Goal: Transaction & Acquisition: Purchase product/service

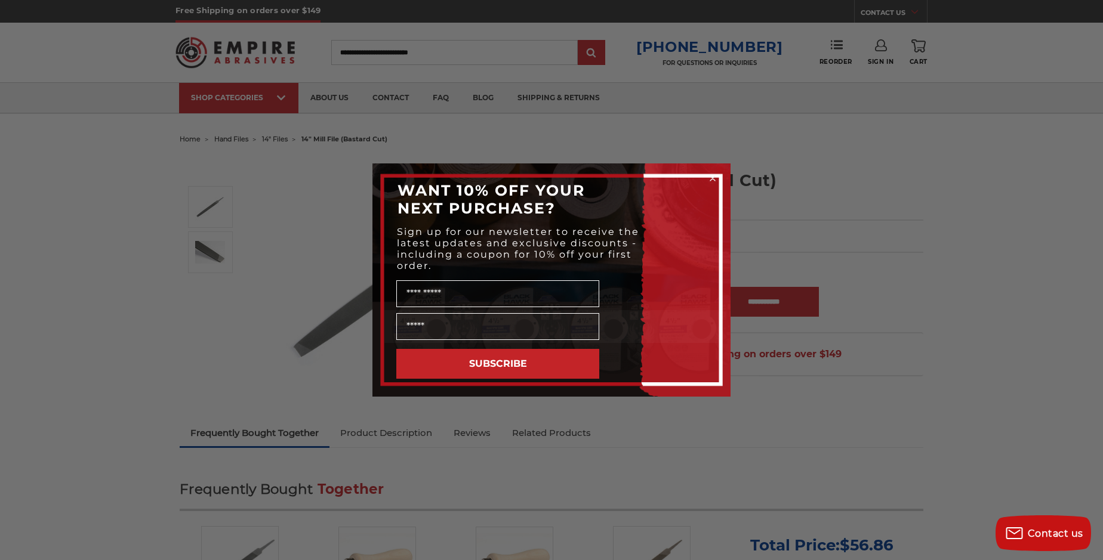
click at [712, 180] on circle "Close dialog" at bounding box center [712, 178] width 11 height 11
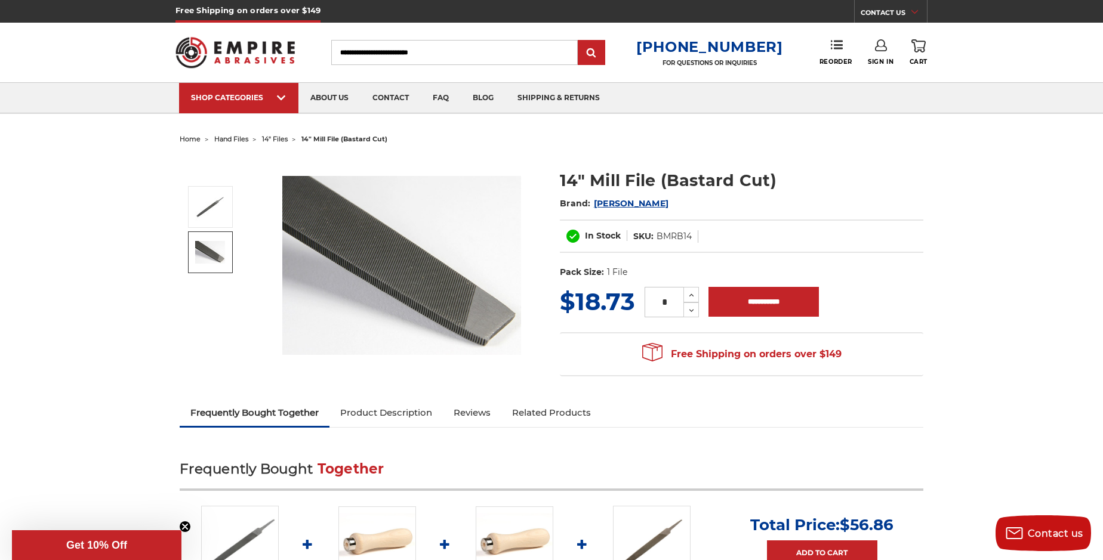
click at [282, 138] on span "14" files" at bounding box center [275, 139] width 26 height 8
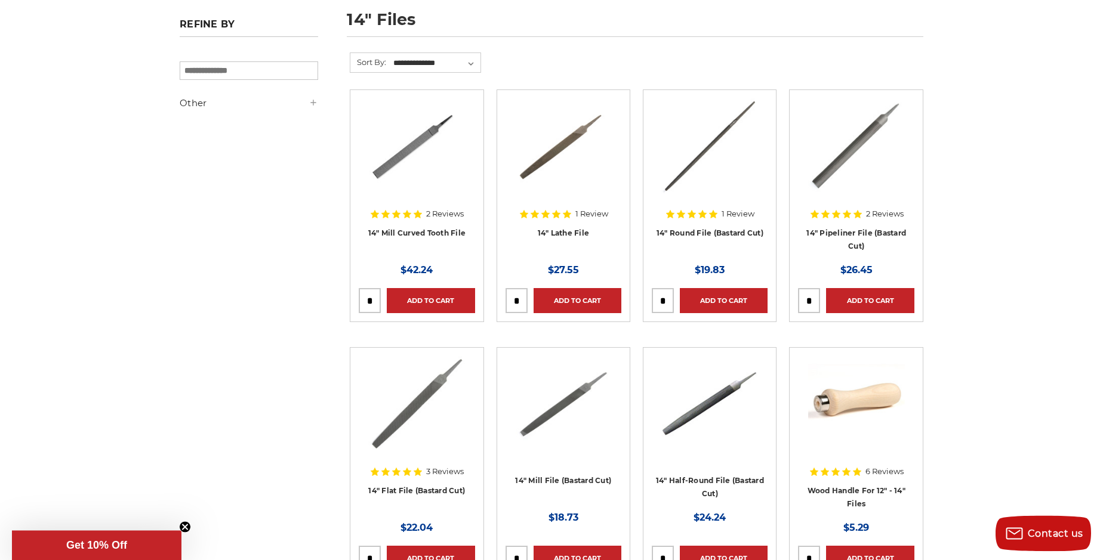
scroll to position [180, 0]
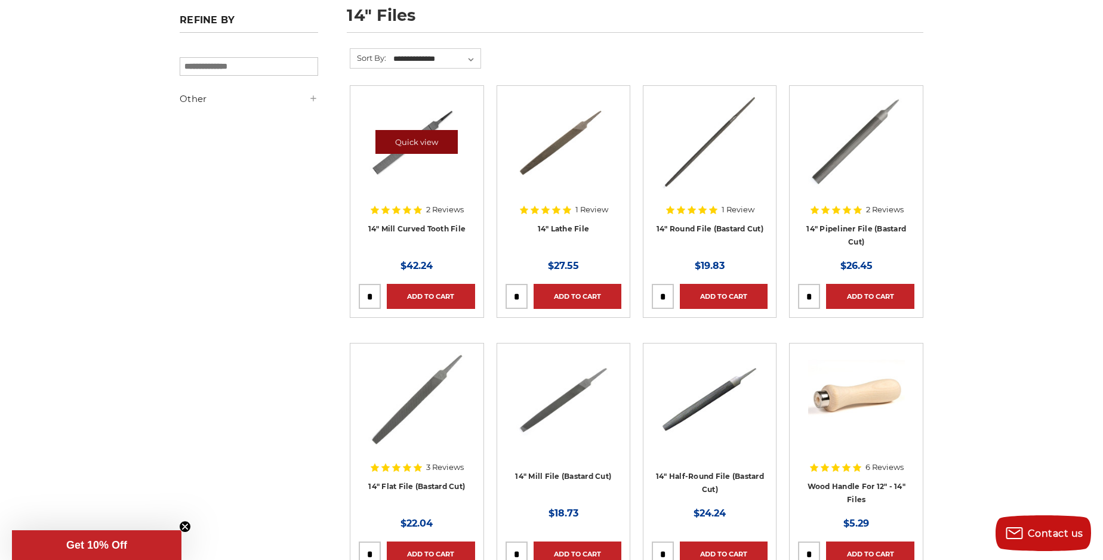
click at [411, 140] on link "Quick view" at bounding box center [416, 142] width 82 height 24
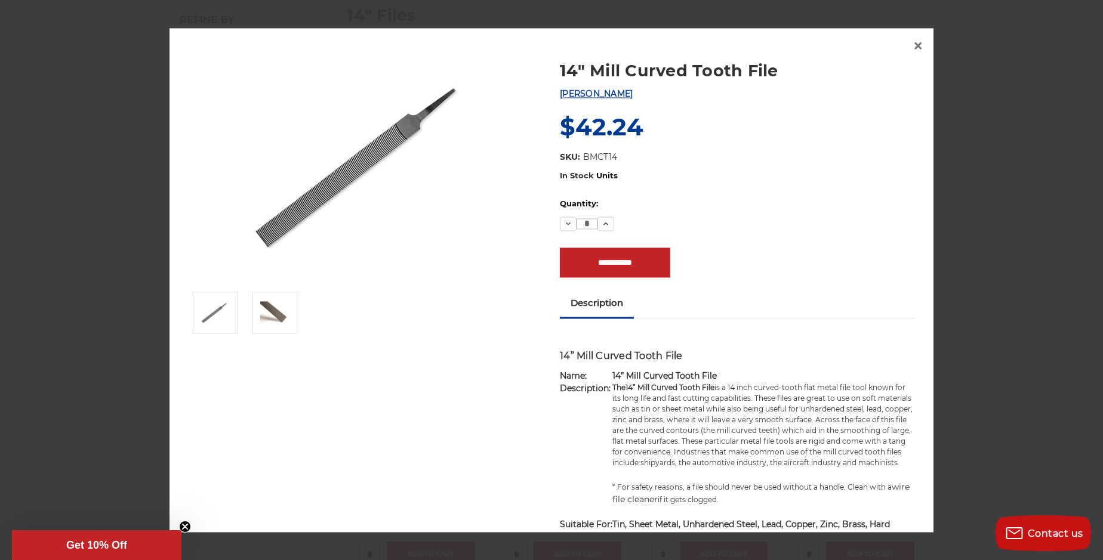
click at [300, 91] on img at bounding box center [365, 166] width 239 height 239
click at [915, 48] on span "×" at bounding box center [917, 46] width 11 height 23
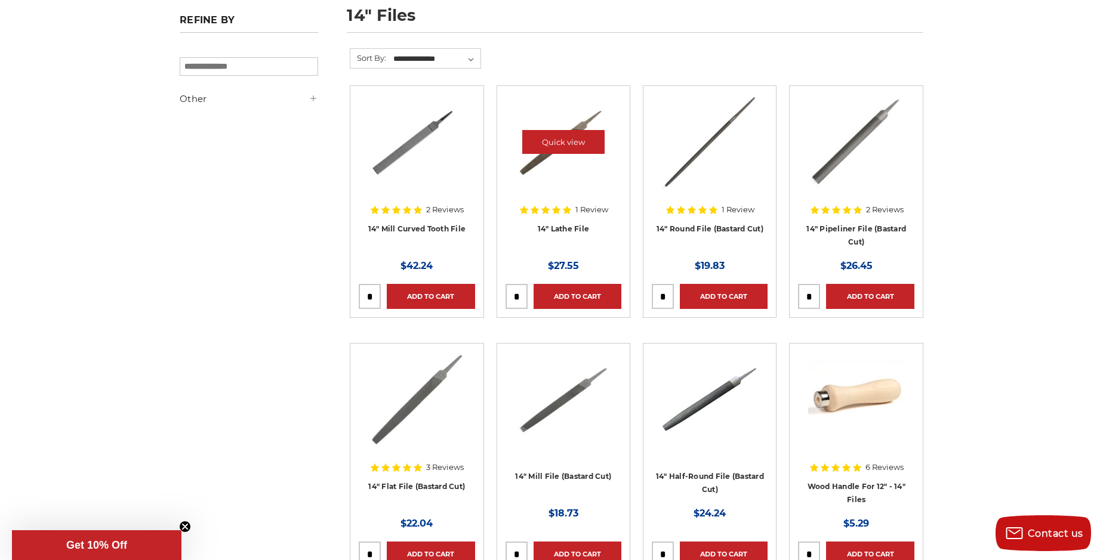
click at [548, 182] on img at bounding box center [563, 141] width 95 height 95
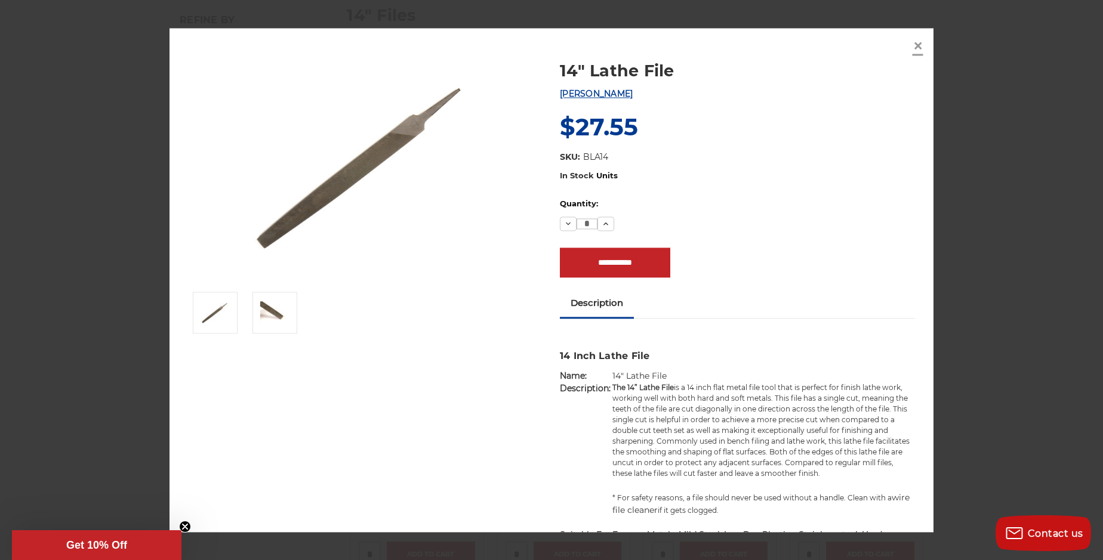
click at [915, 42] on span "×" at bounding box center [917, 46] width 11 height 23
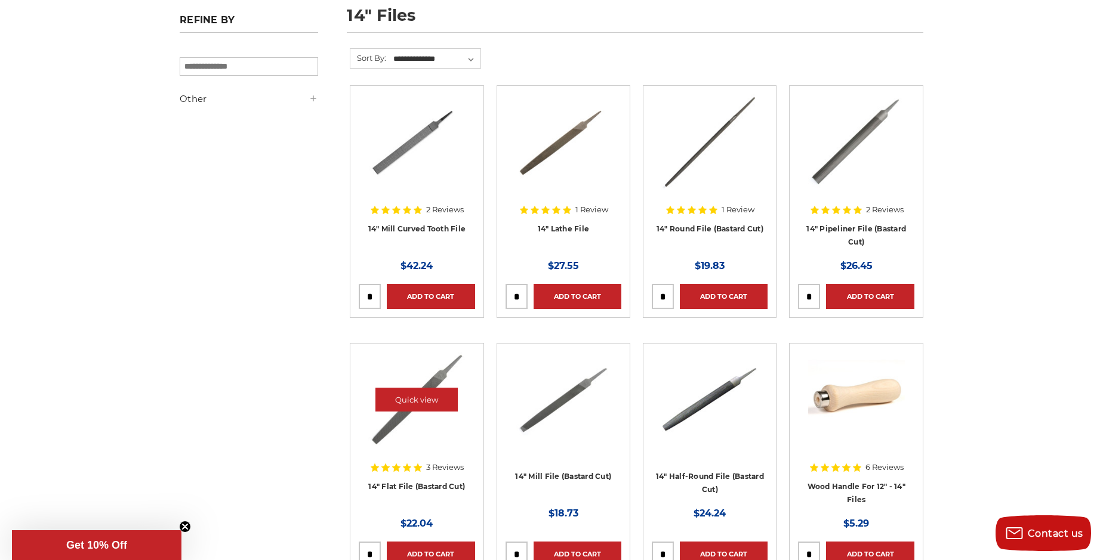
click at [418, 439] on img at bounding box center [416, 399] width 97 height 95
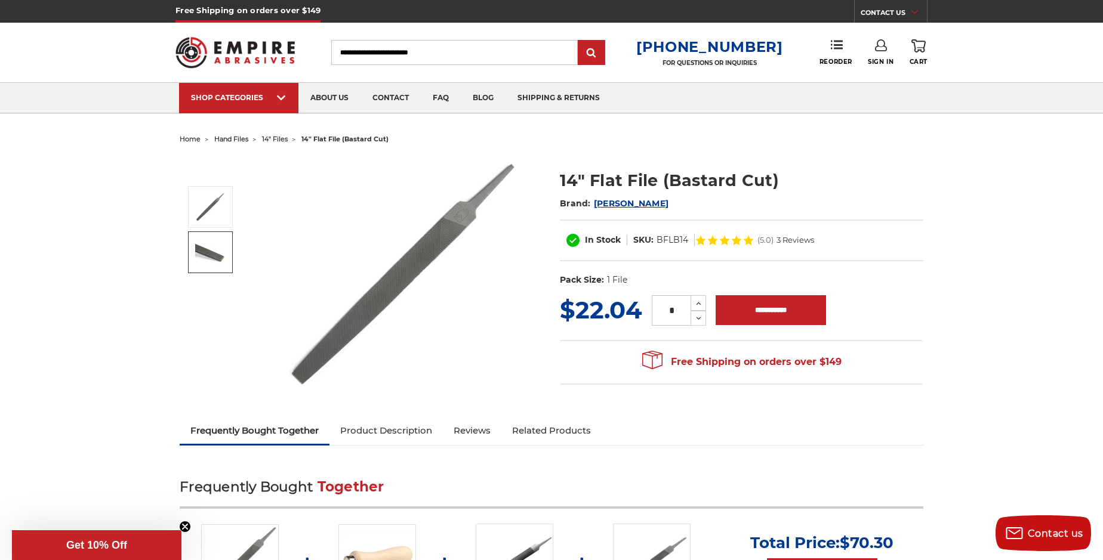
click at [217, 251] on img at bounding box center [210, 252] width 30 height 23
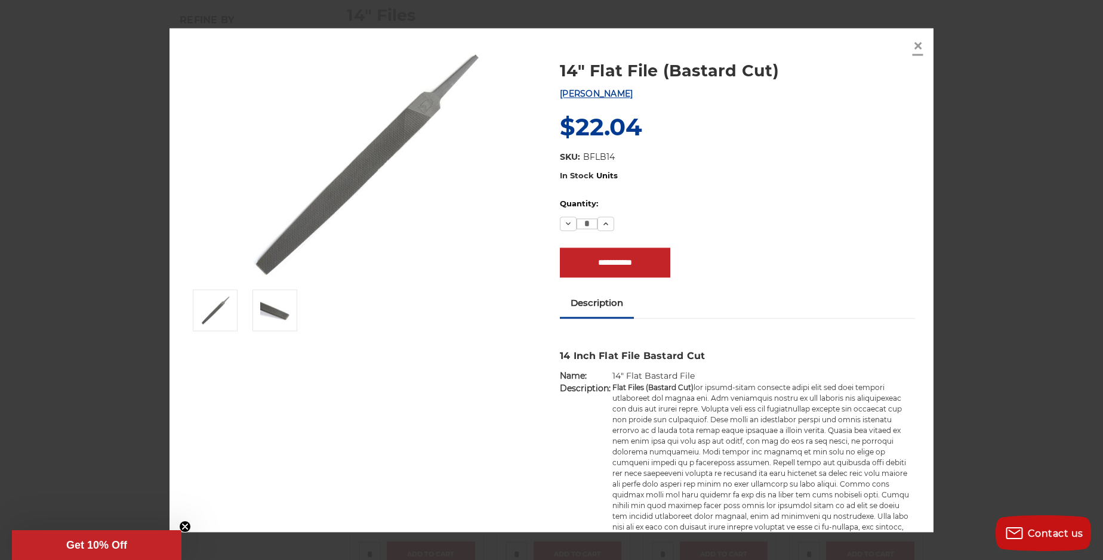
click at [920, 44] on span "×" at bounding box center [917, 46] width 11 height 23
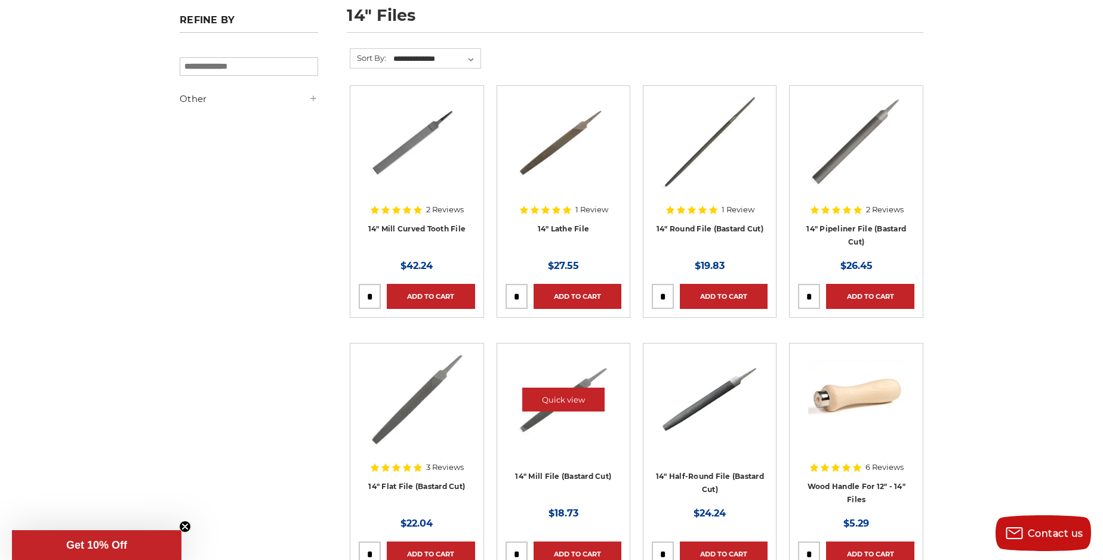
click at [562, 433] on img at bounding box center [563, 399] width 95 height 95
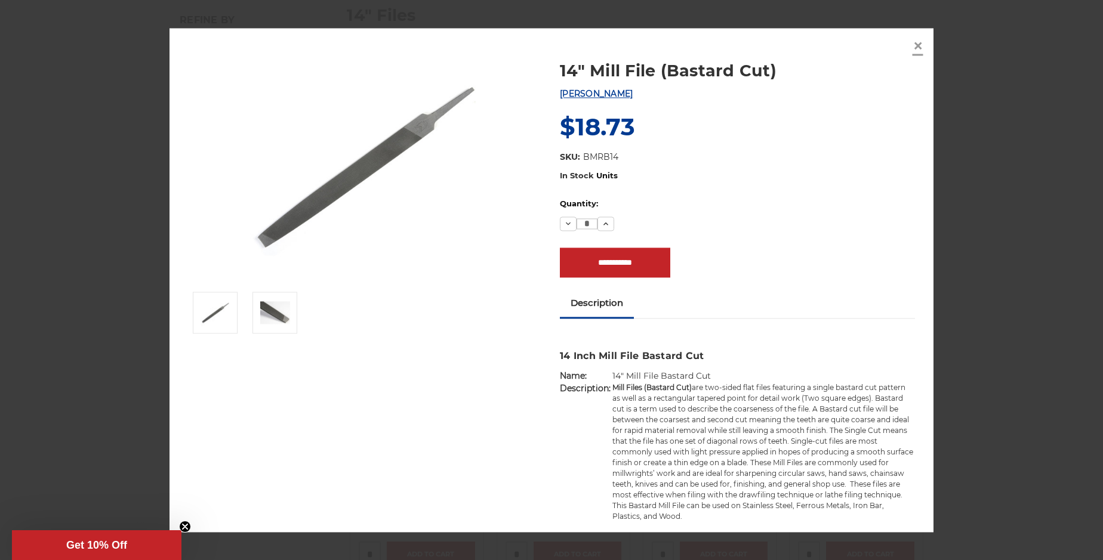
click at [918, 44] on span "×" at bounding box center [917, 46] width 11 height 23
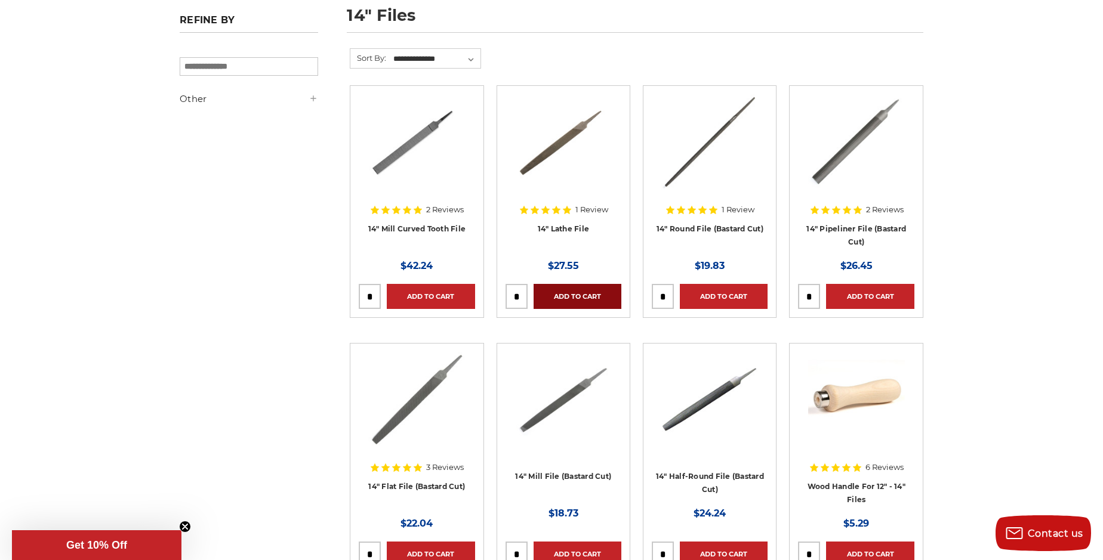
click at [553, 293] on link "Add to Cart" at bounding box center [577, 296] width 88 height 25
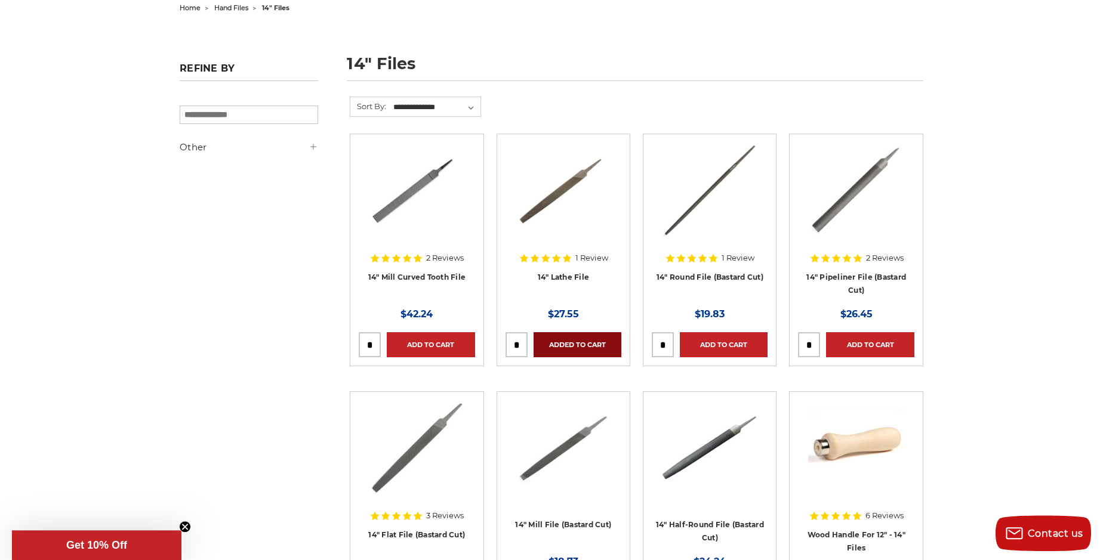
scroll to position [134, 0]
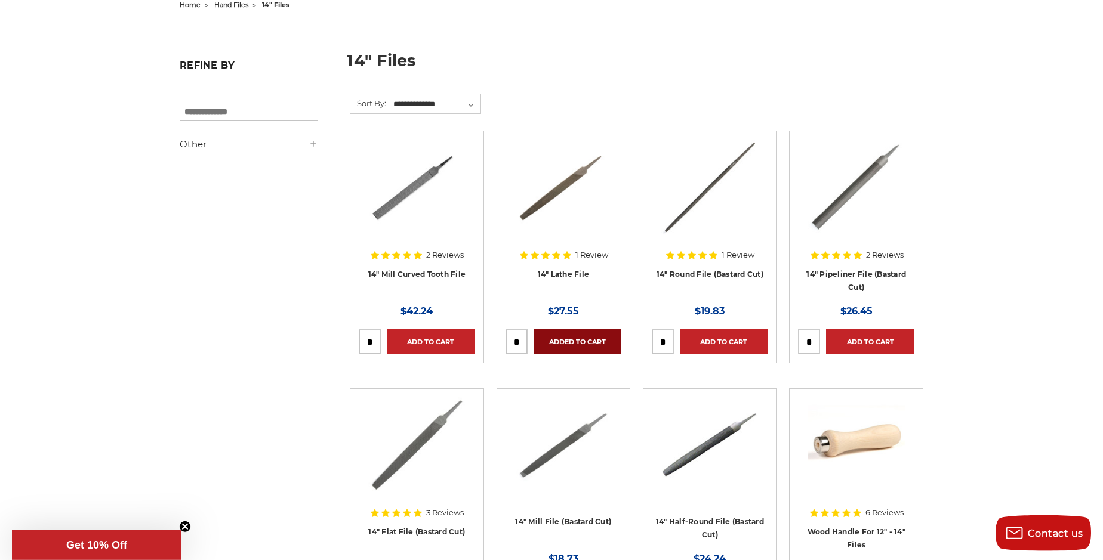
click at [554, 346] on link "Added to Cart" at bounding box center [577, 341] width 88 height 25
click at [406, 454] on link "Quick view" at bounding box center [416, 445] width 82 height 24
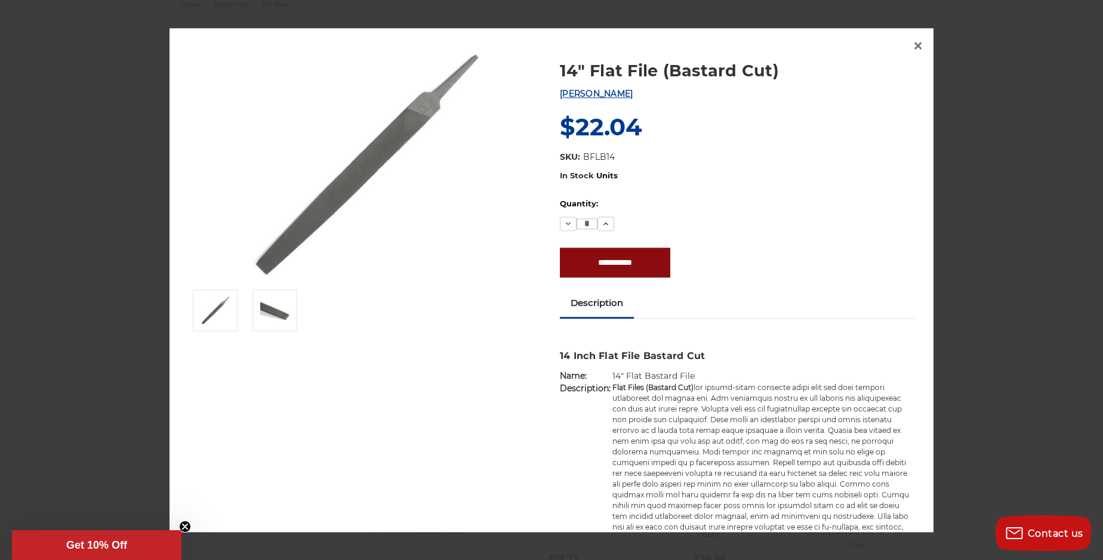
click at [600, 266] on input "**********" at bounding box center [615, 263] width 110 height 30
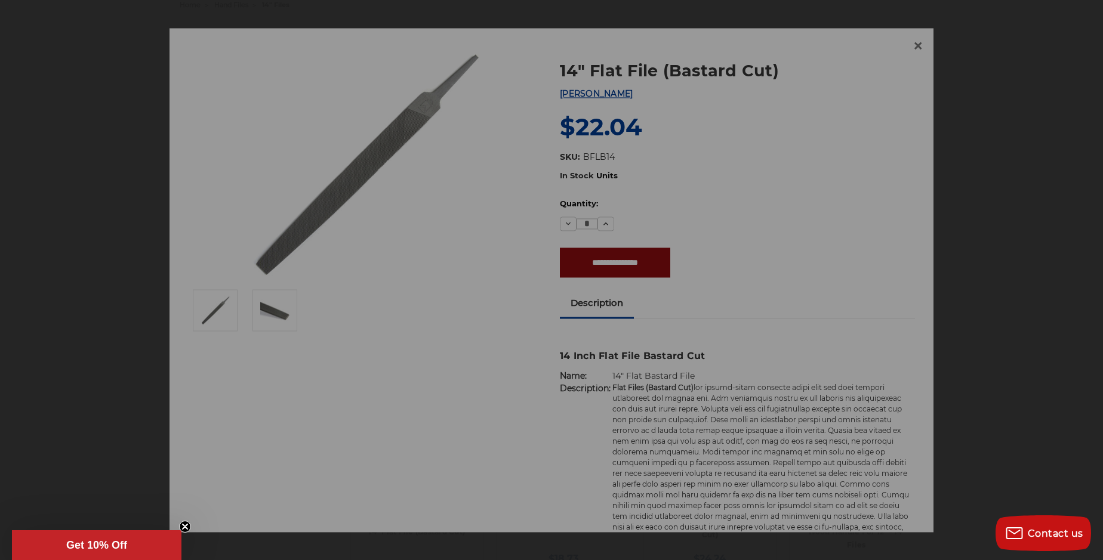
type input "**********"
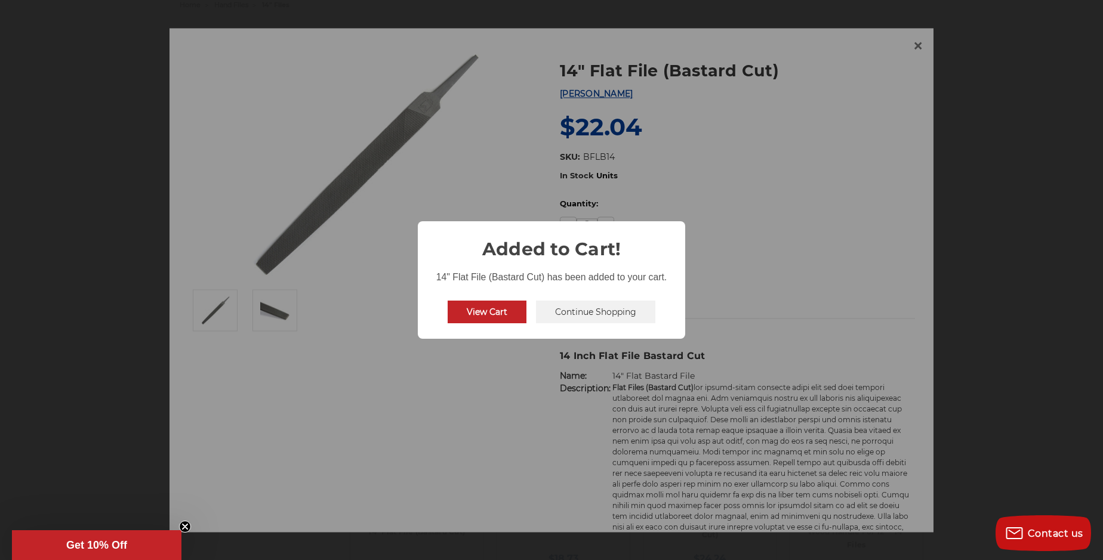
click at [570, 312] on button "Continue Shopping" at bounding box center [595, 312] width 119 height 23
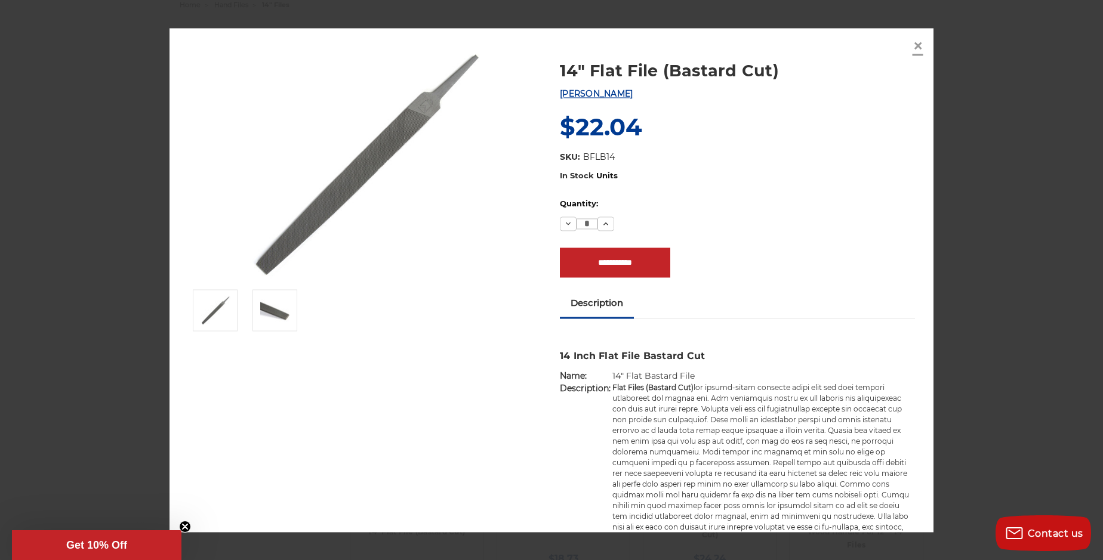
drag, startPoint x: 921, startPoint y: 49, endPoint x: 914, endPoint y: 49, distance: 7.2
click at [921, 49] on span "×" at bounding box center [917, 46] width 11 height 23
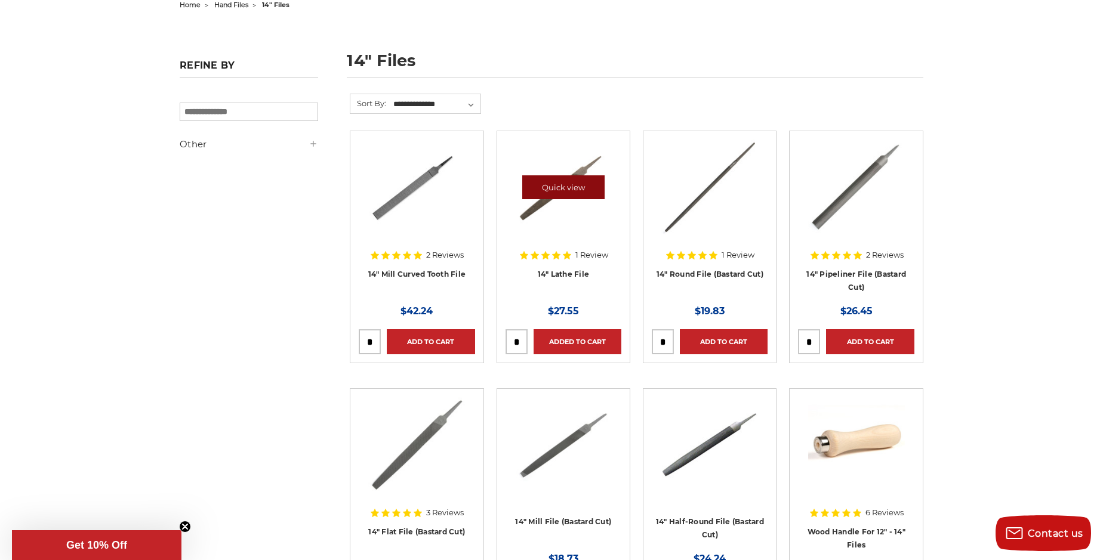
click at [563, 189] on link "Quick view" at bounding box center [563, 187] width 82 height 24
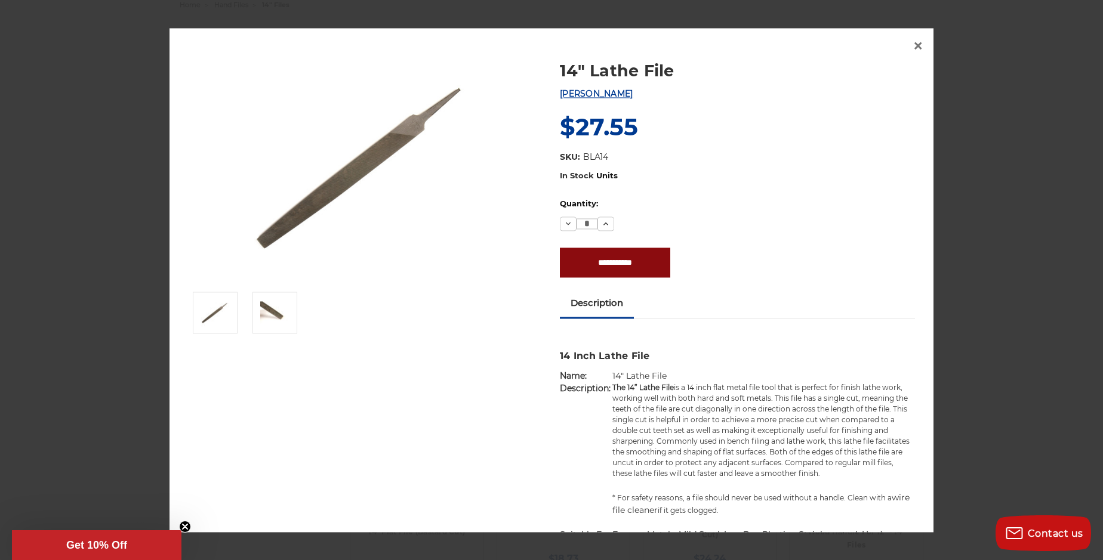
drag, startPoint x: 580, startPoint y: 272, endPoint x: 520, endPoint y: 339, distance: 90.0
click at [520, 339] on div "14" Lathe File Mercer MSRP: Was: Now: $27.55 (You save ) SKU: BLA14 UPC: Pack S…" at bounding box center [551, 363] width 743 height 633
click at [588, 263] on input "**********" at bounding box center [615, 263] width 110 height 30
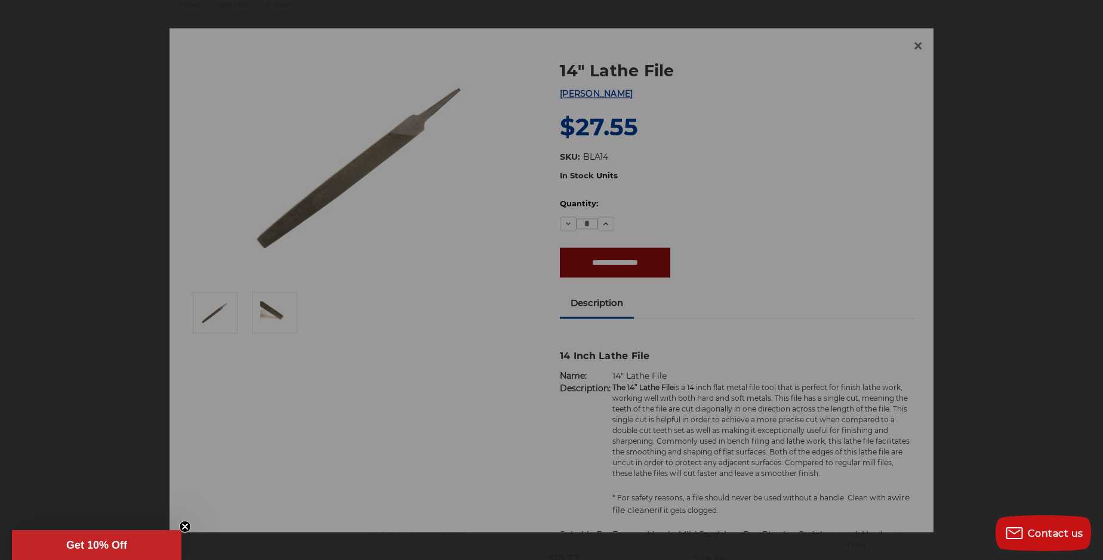
type input "**********"
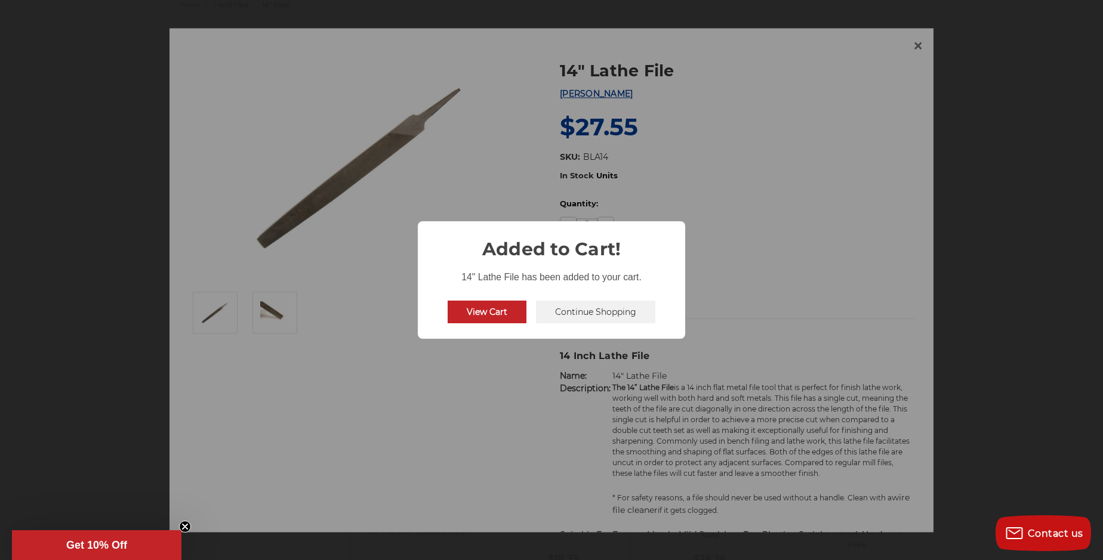
click at [586, 315] on button "Continue Shopping" at bounding box center [595, 312] width 119 height 23
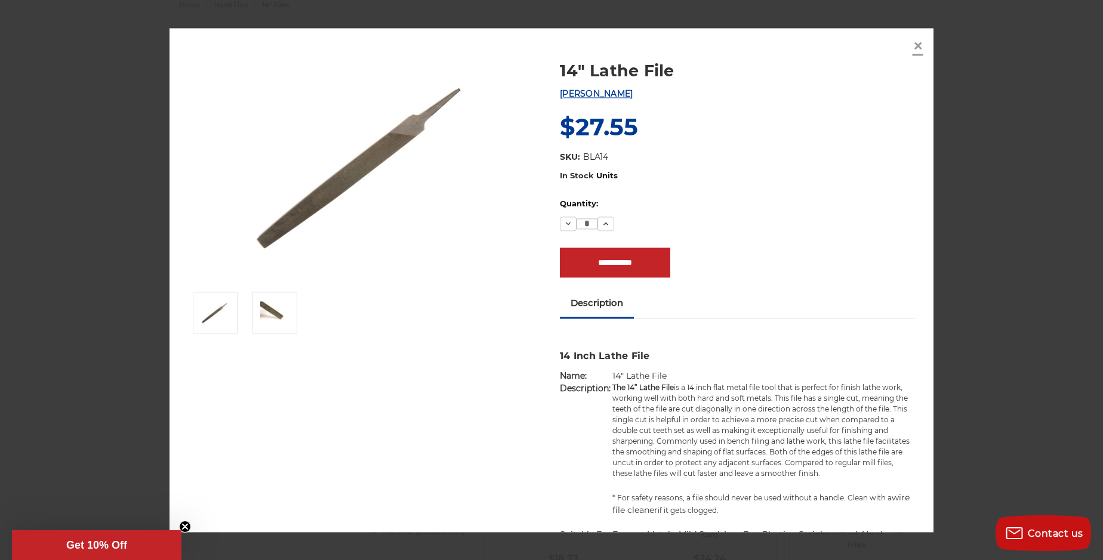
click at [921, 51] on span "×" at bounding box center [917, 46] width 11 height 23
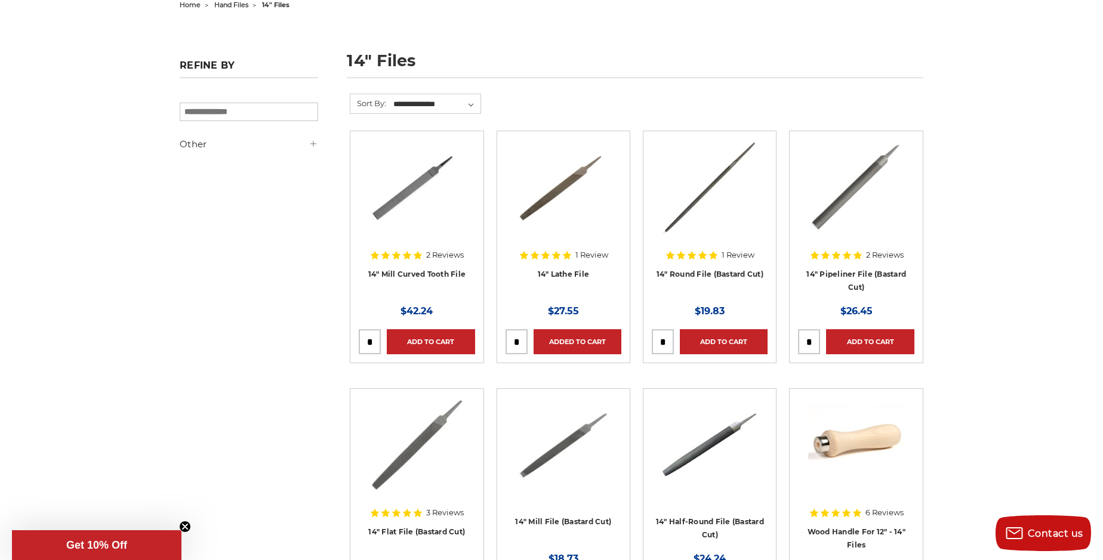
scroll to position [0, 0]
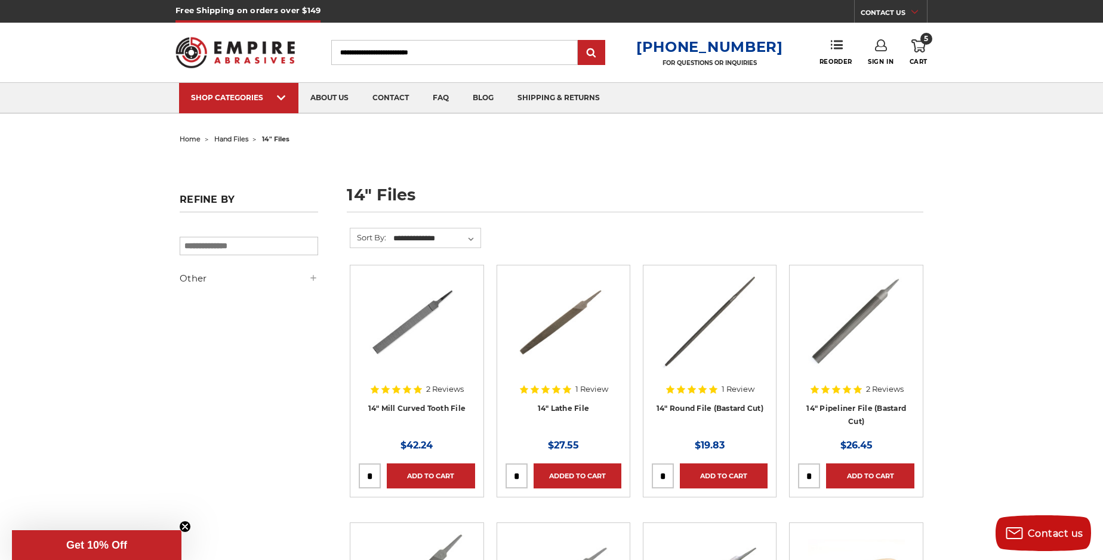
click at [240, 142] on span "hand files" at bounding box center [231, 139] width 34 height 8
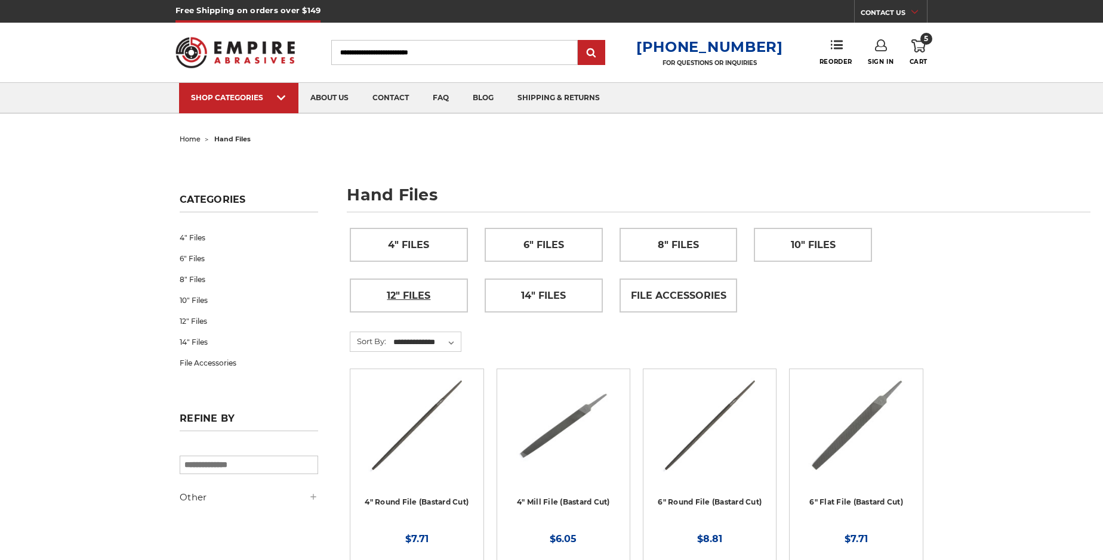
drag, startPoint x: 0, startPoint y: 0, endPoint x: 418, endPoint y: 326, distance: 530.2
click at [449, 303] on link "12" Files" at bounding box center [408, 295] width 117 height 33
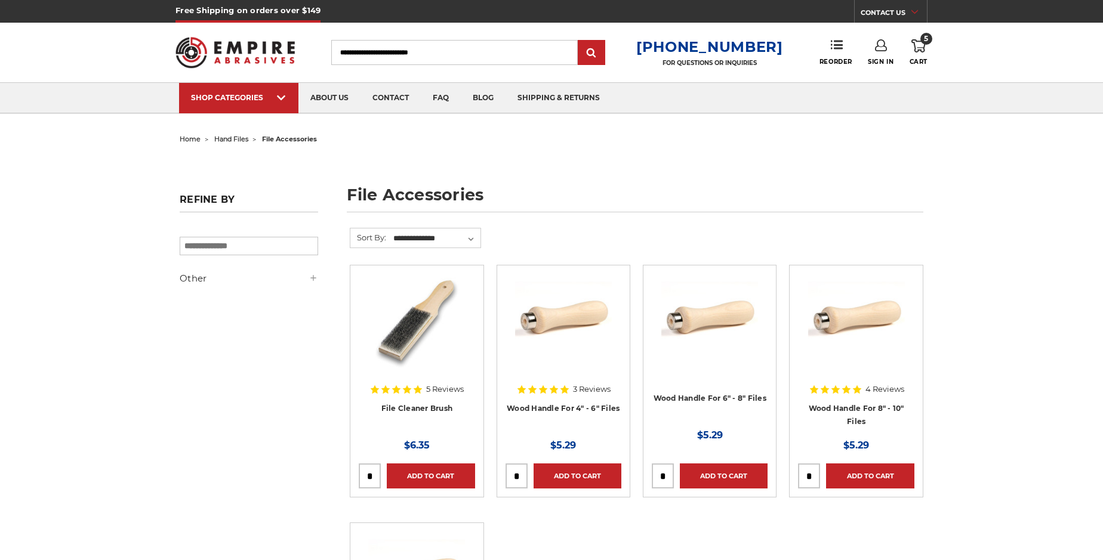
scroll to position [268, 0]
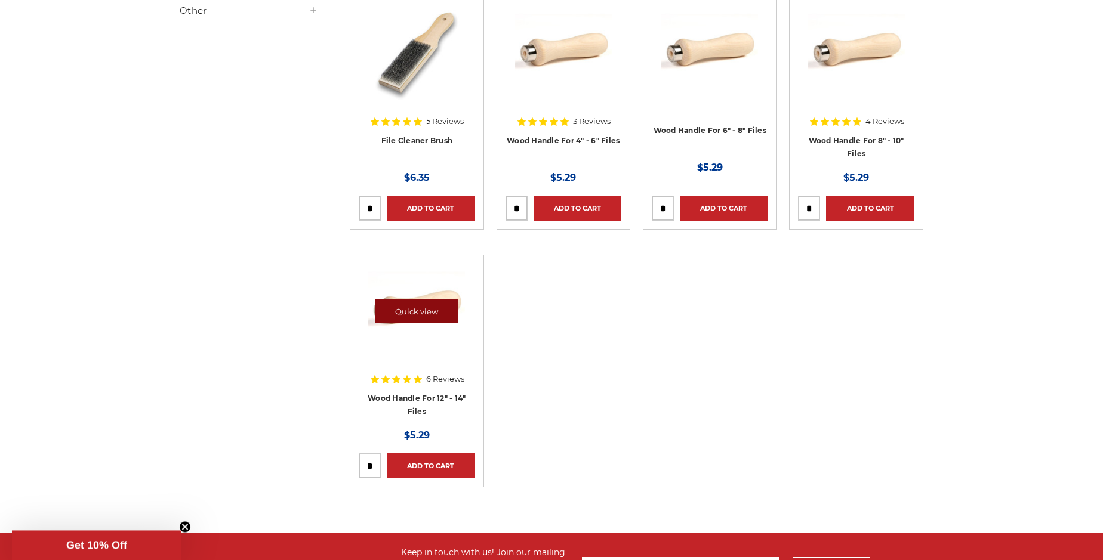
click at [431, 317] on link "Quick view" at bounding box center [416, 312] width 82 height 24
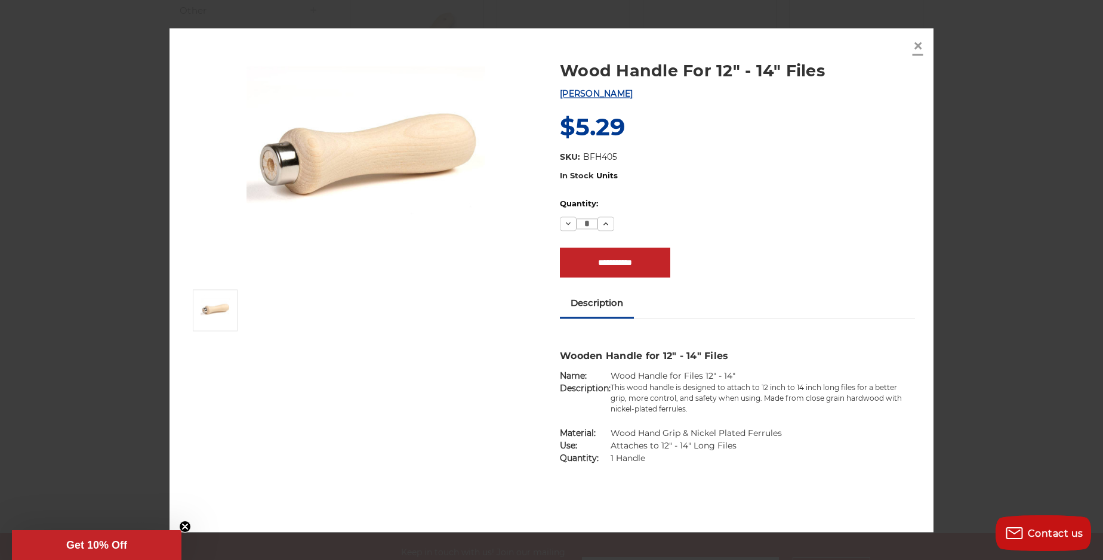
click at [914, 52] on span "×" at bounding box center [917, 46] width 11 height 23
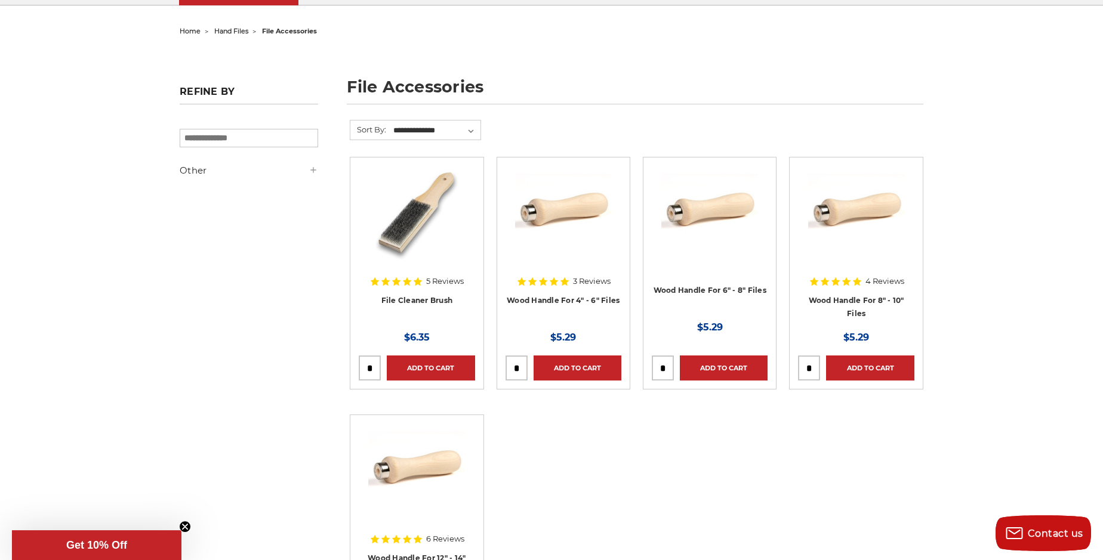
scroll to position [0, 0]
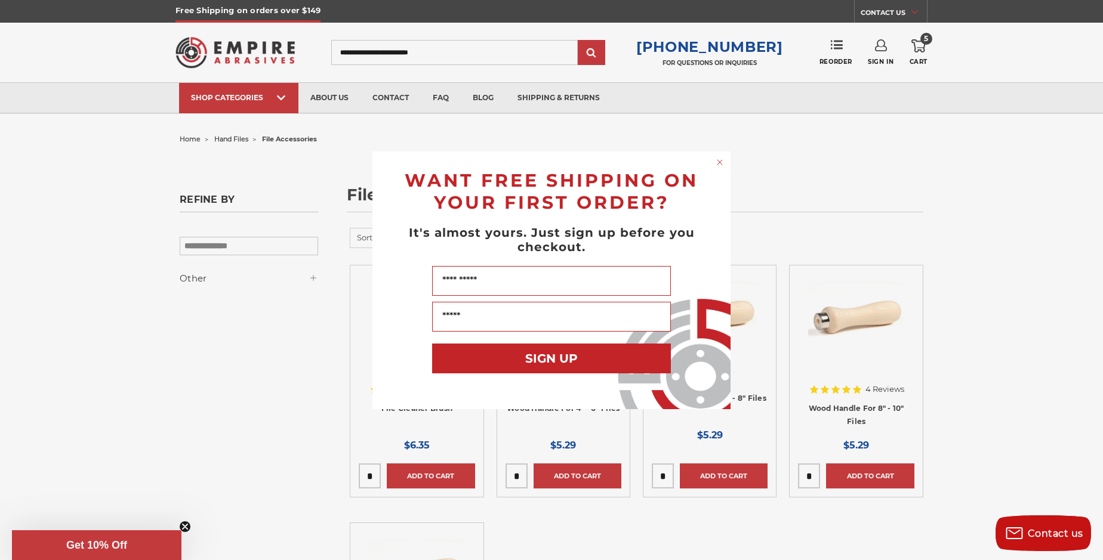
click at [721, 163] on circle "Close dialog" at bounding box center [719, 161] width 11 height 11
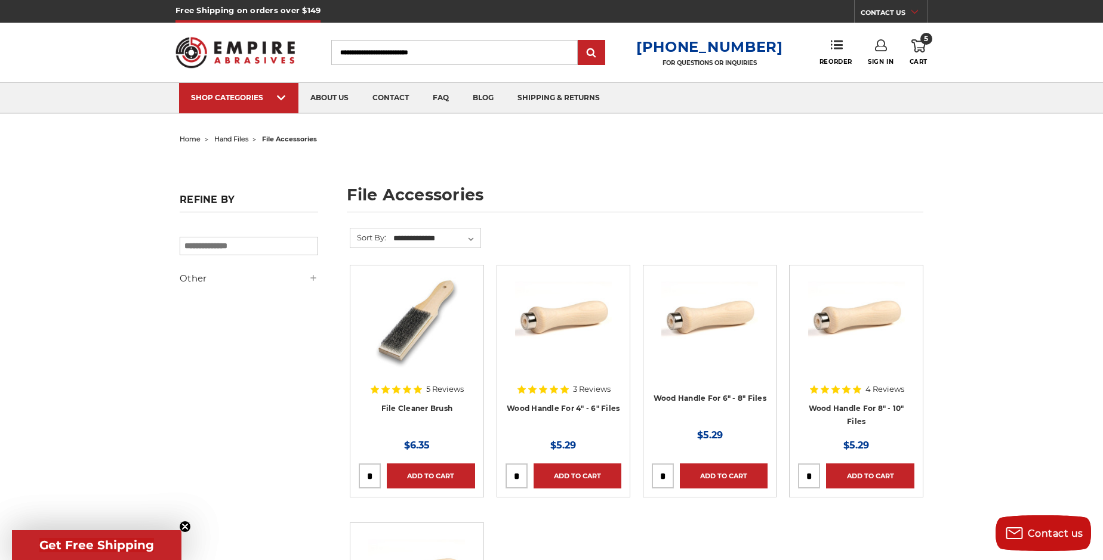
click at [922, 40] on span "5" at bounding box center [926, 39] width 12 height 12
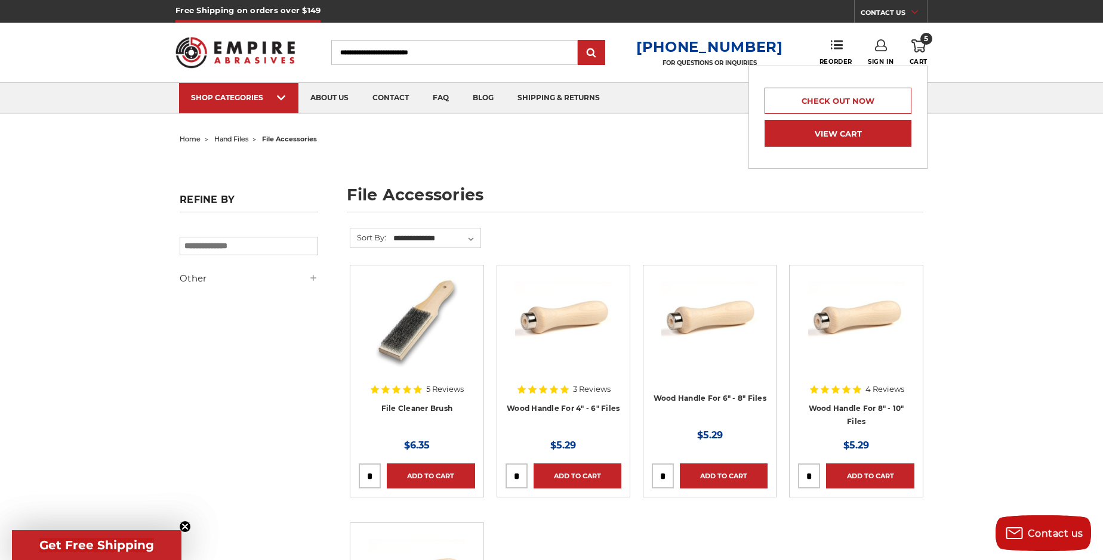
click at [862, 137] on link "View Cart" at bounding box center [837, 133] width 147 height 27
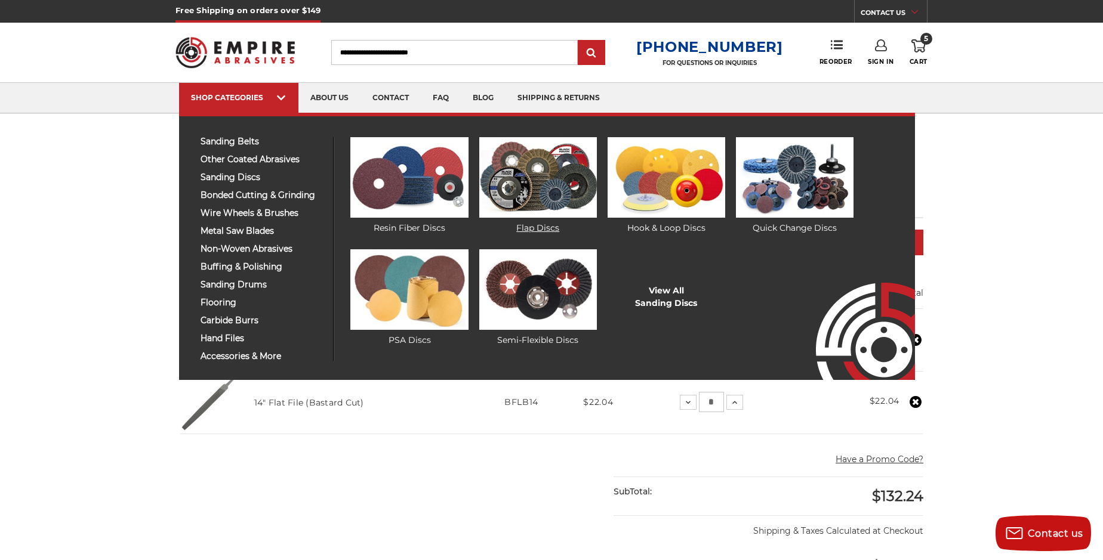
click at [533, 178] on img at bounding box center [538, 177] width 118 height 81
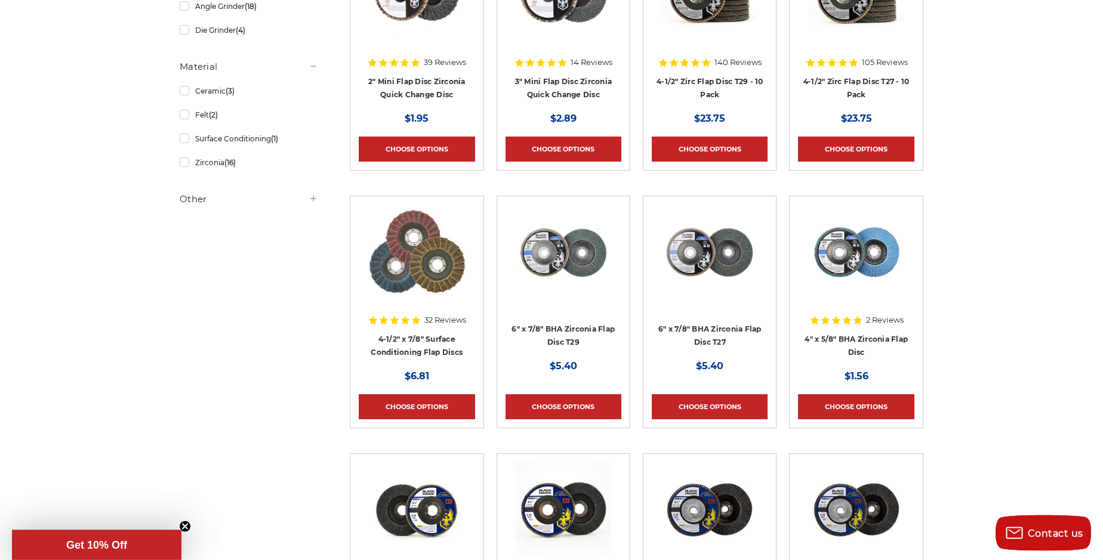
scroll to position [330, 0]
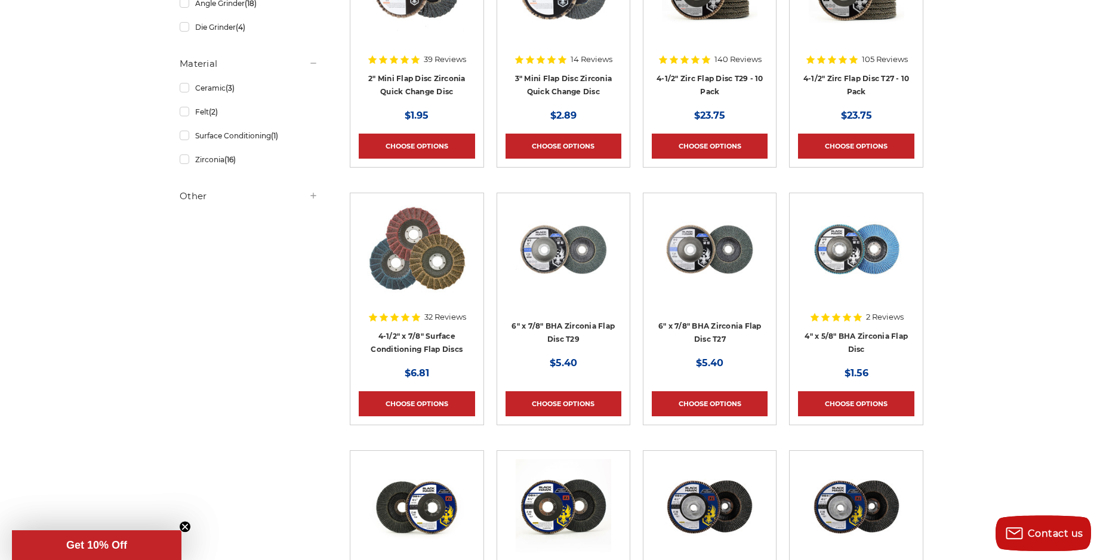
drag, startPoint x: 1099, startPoint y: 116, endPoint x: 1099, endPoint y: 136, distance: 19.7
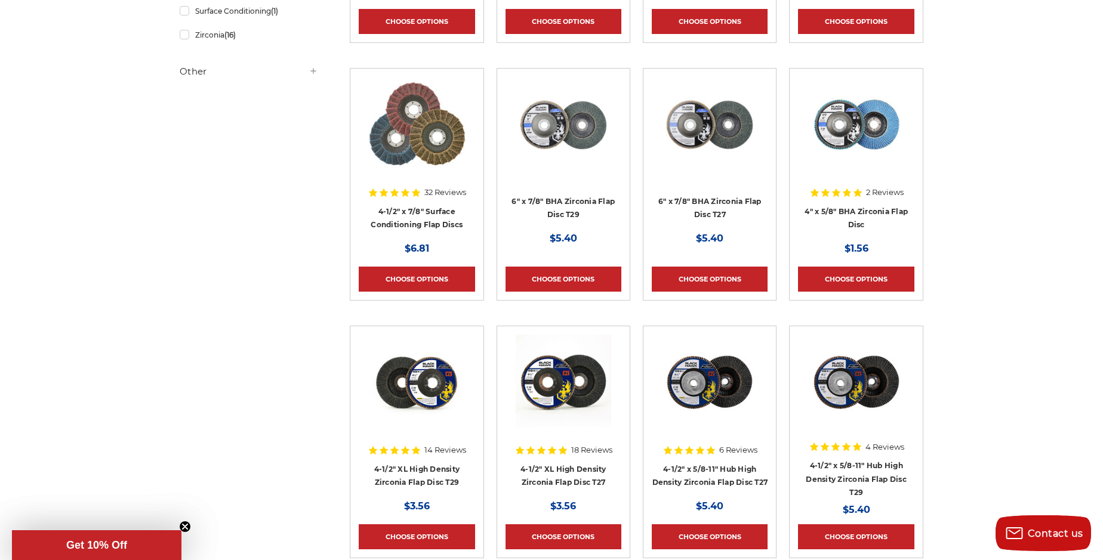
scroll to position [459, 0]
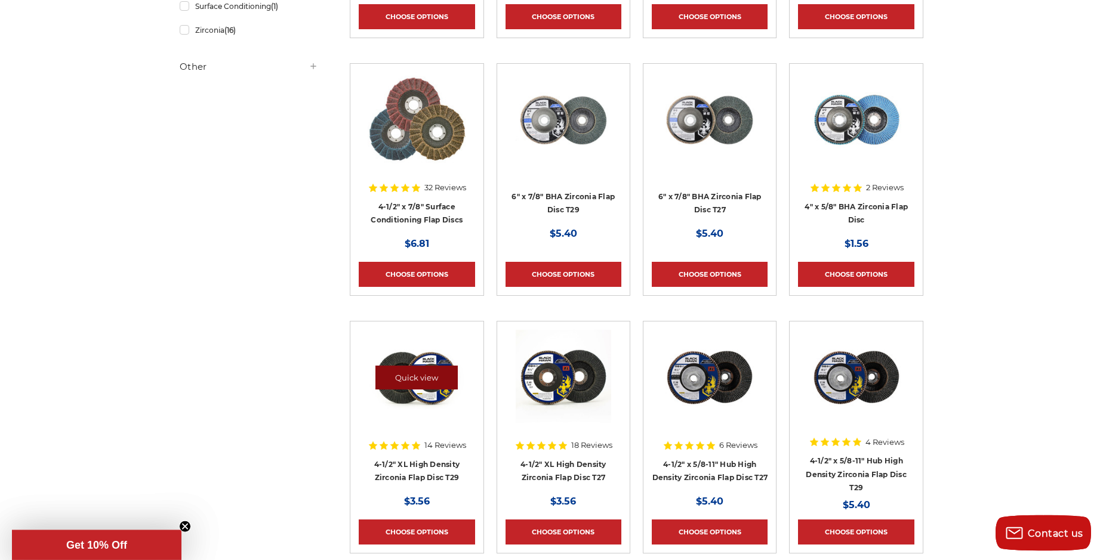
click at [416, 377] on link "Quick view" at bounding box center [416, 378] width 82 height 24
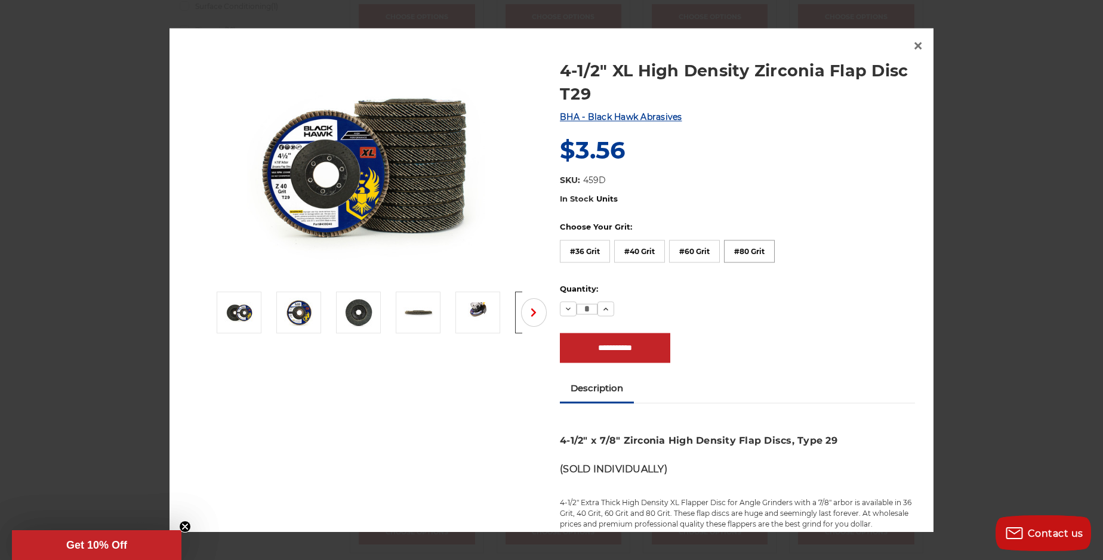
click at [747, 257] on label "#80 Grit" at bounding box center [749, 251] width 51 height 23
click at [635, 348] on input "**********" at bounding box center [615, 350] width 110 height 30
type input "**********"
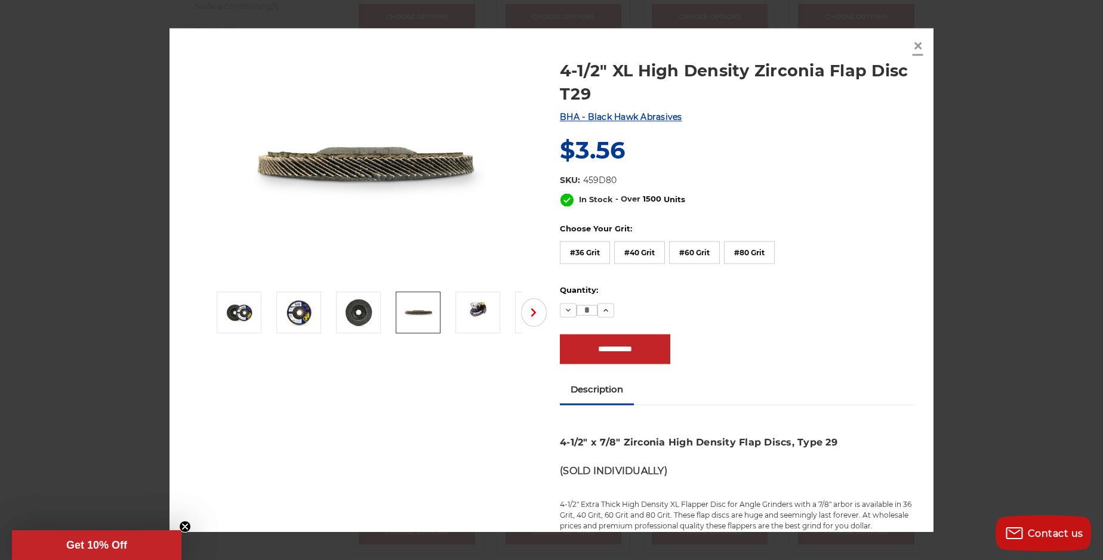
click at [916, 43] on span "×" at bounding box center [917, 46] width 11 height 23
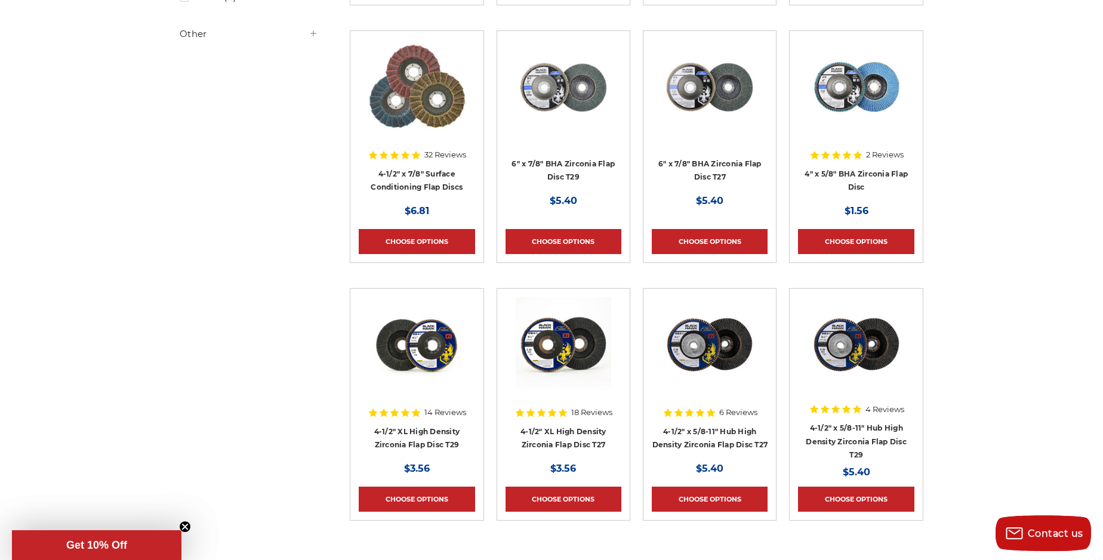
scroll to position [485, 0]
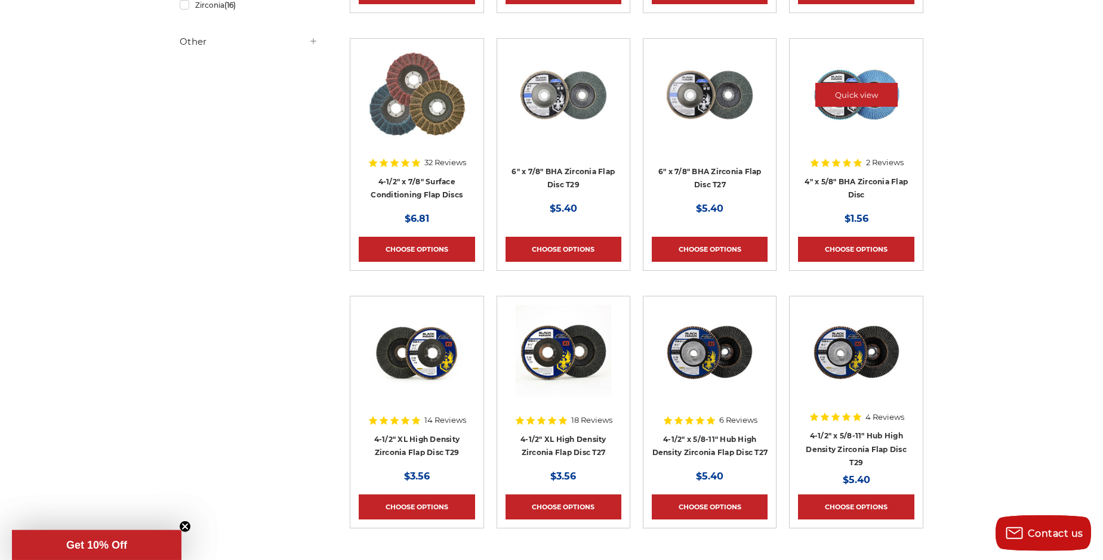
click at [865, 141] on img at bounding box center [856, 94] width 95 height 95
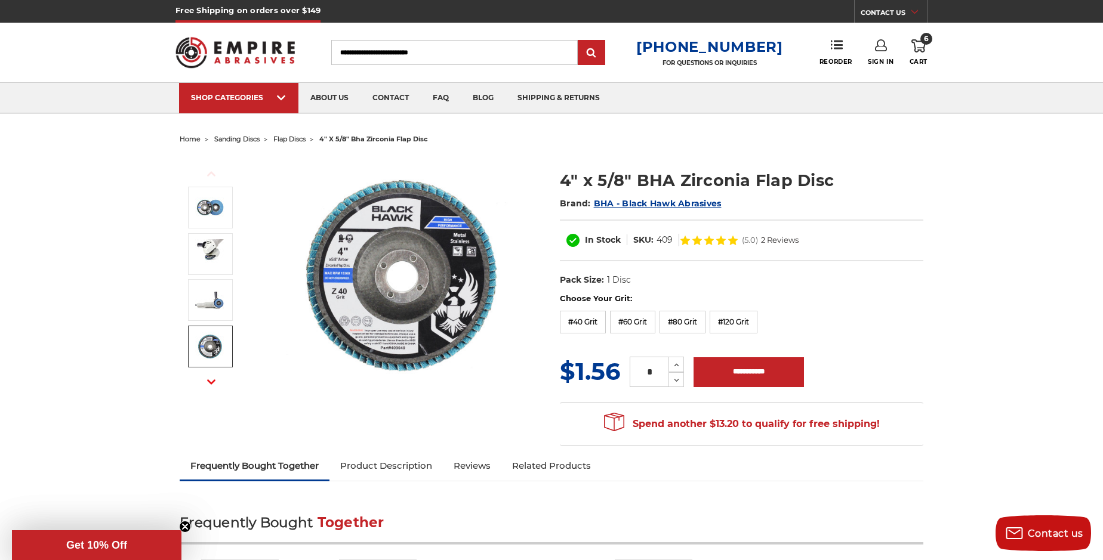
click at [212, 384] on use "button" at bounding box center [211, 382] width 8 height 5
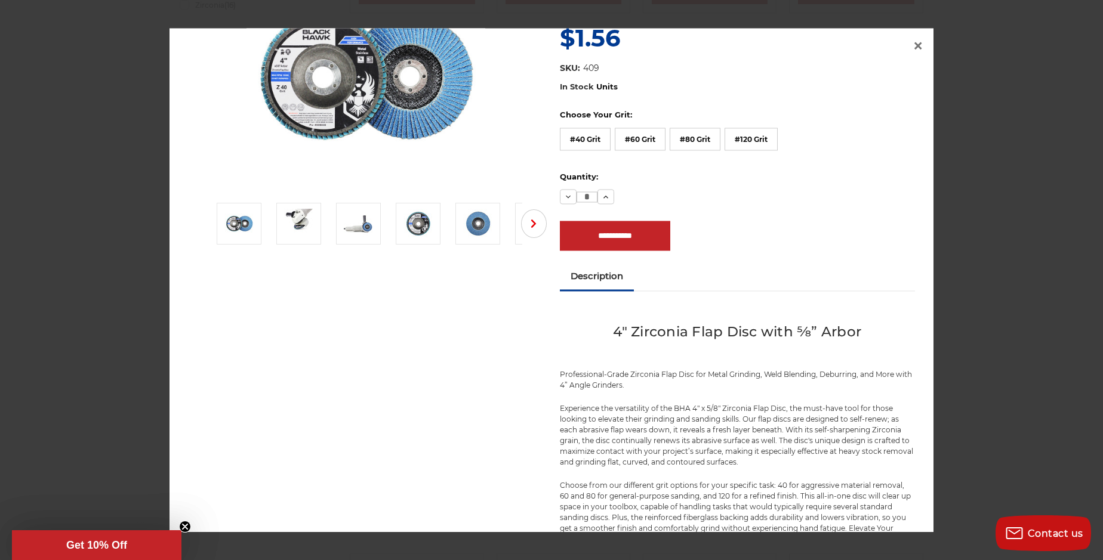
scroll to position [87, 0]
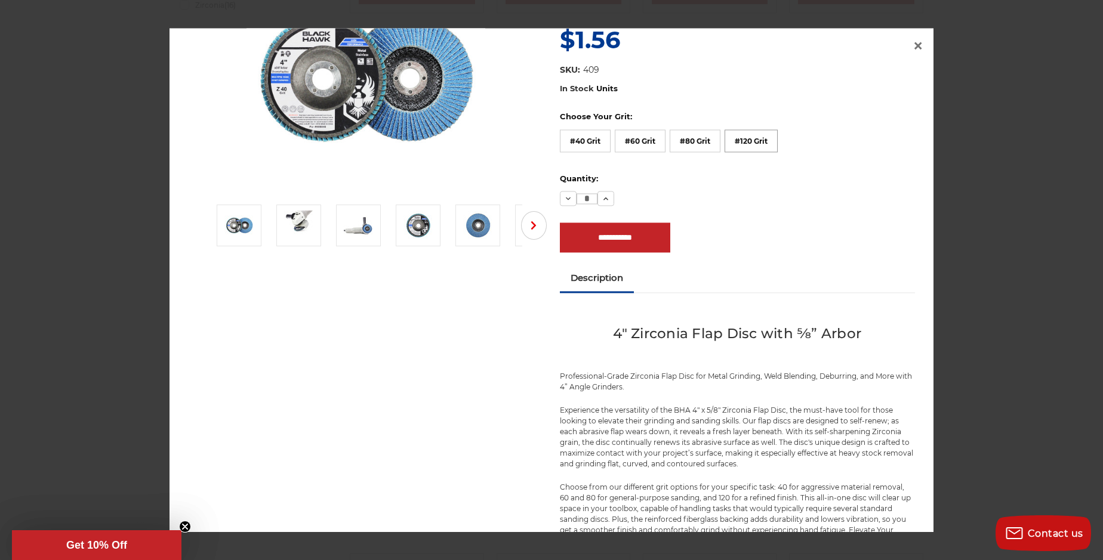
click at [763, 142] on label "#120 Grit" at bounding box center [750, 140] width 53 height 23
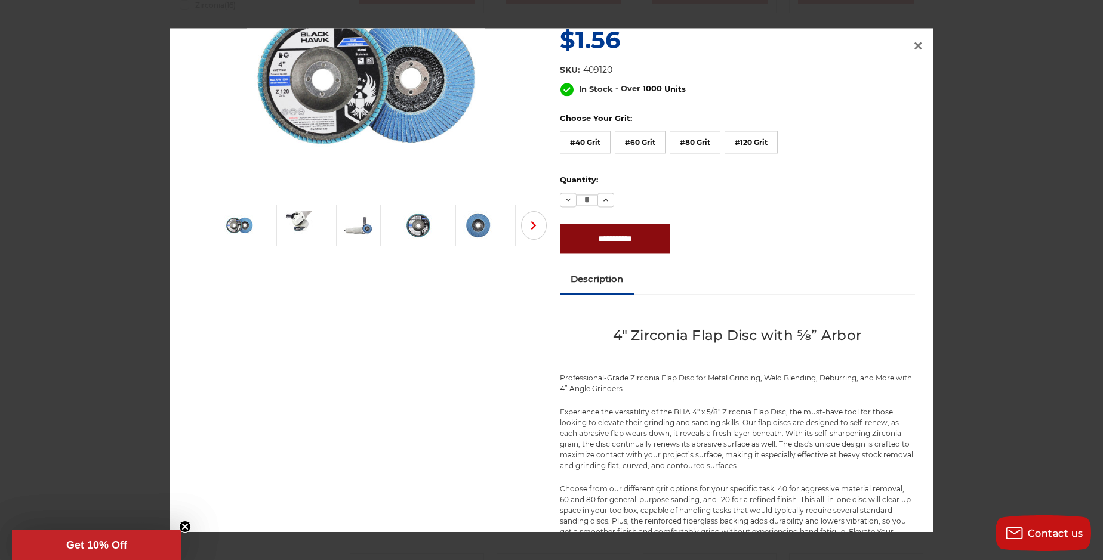
click at [595, 236] on input "**********" at bounding box center [615, 239] width 110 height 30
type input "**********"
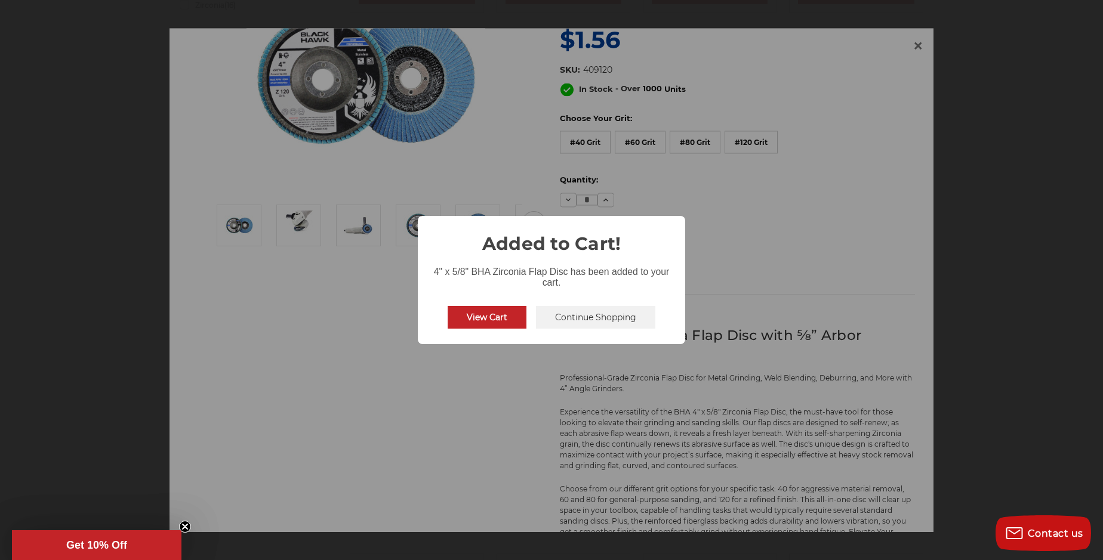
click at [615, 311] on button "Continue Shopping" at bounding box center [595, 317] width 119 height 23
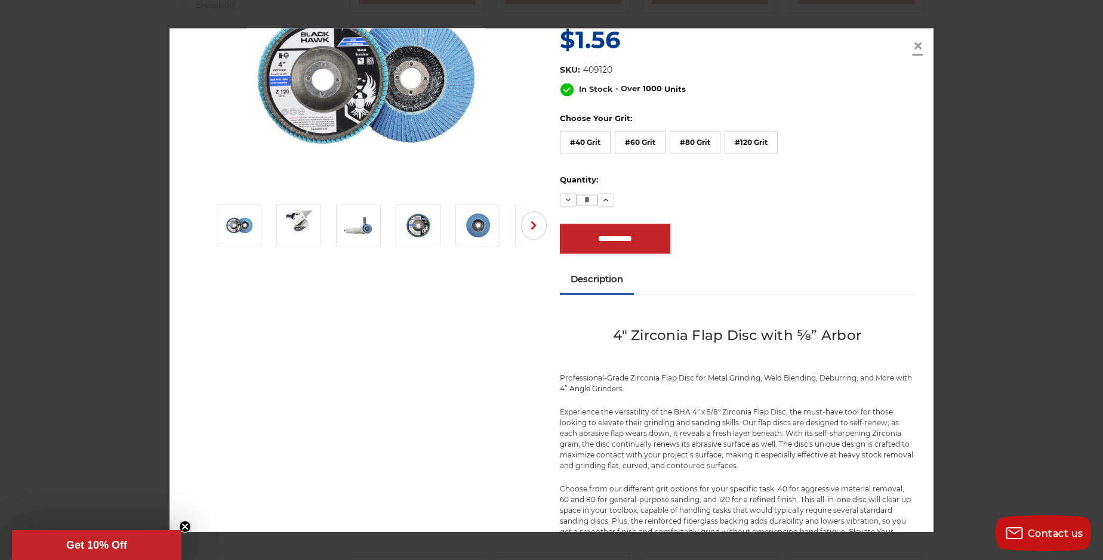
click at [911, 51] on link "×" at bounding box center [917, 46] width 19 height 19
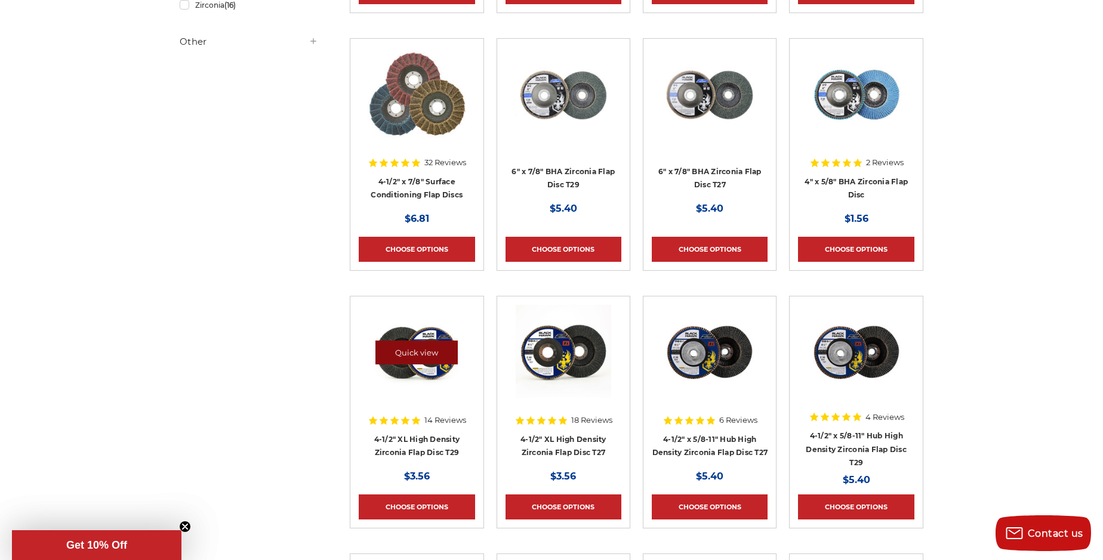
click at [423, 354] on link "Quick view" at bounding box center [416, 353] width 82 height 24
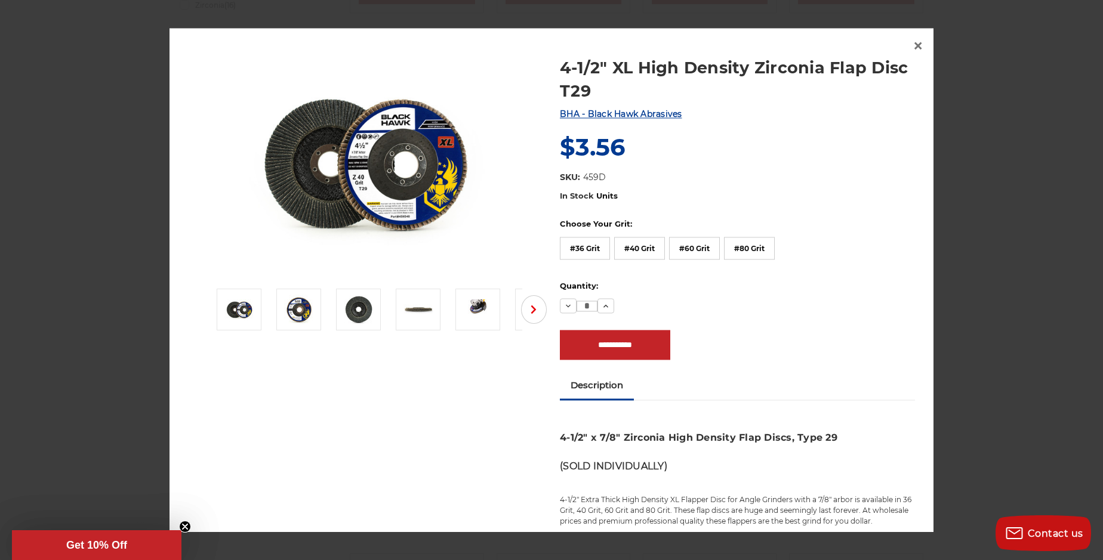
scroll to position [0, 0]
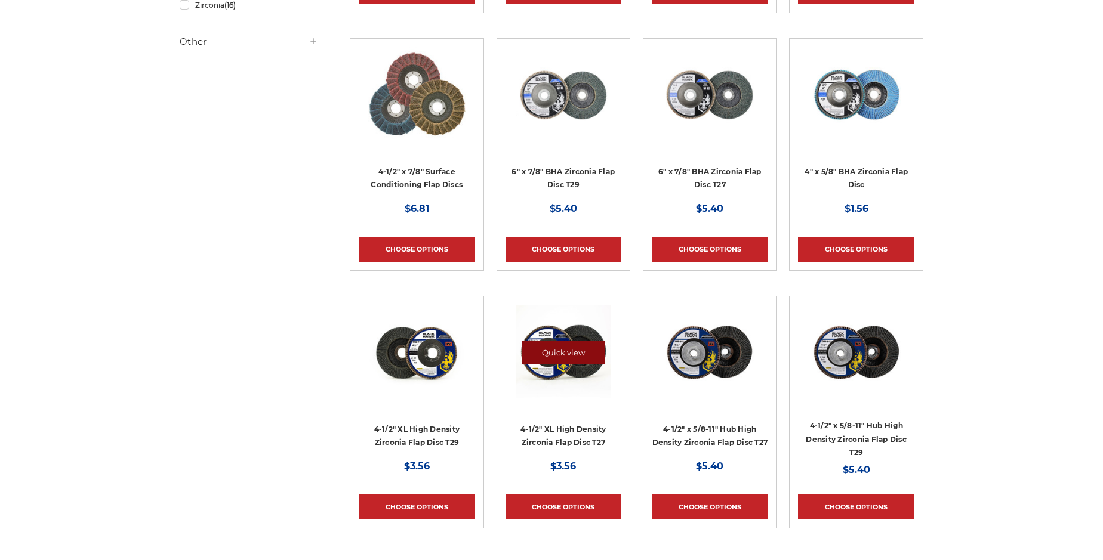
scroll to position [485, 0]
click at [559, 356] on link "Quick view" at bounding box center [563, 353] width 82 height 24
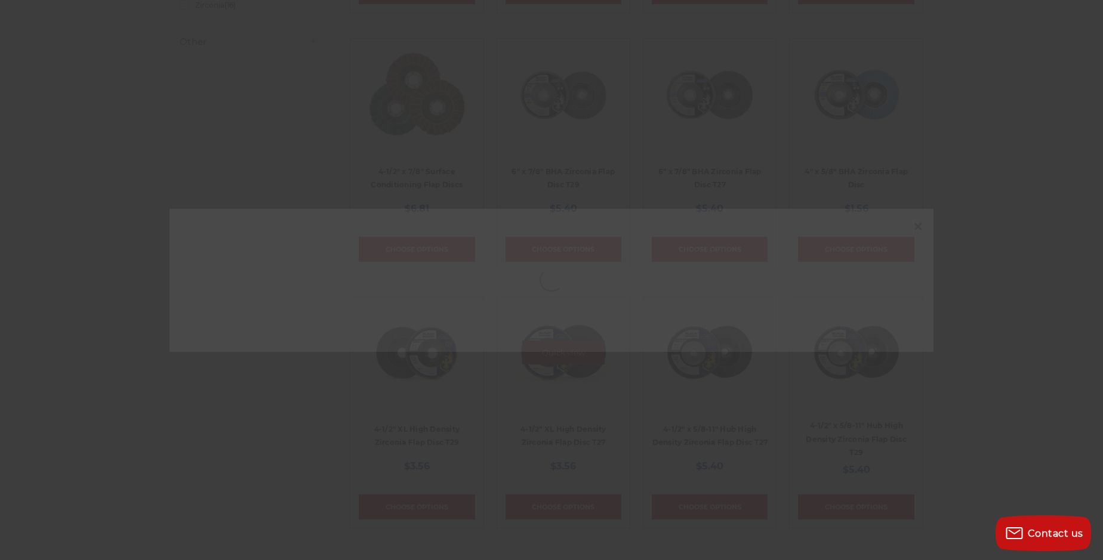
scroll to position [0, 0]
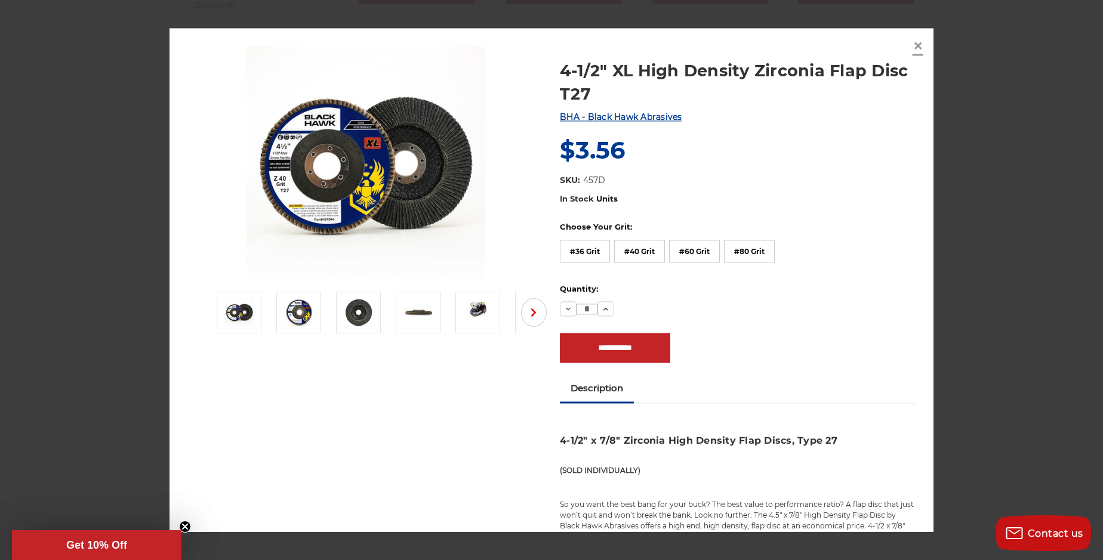
click at [917, 46] on span "×" at bounding box center [917, 46] width 11 height 23
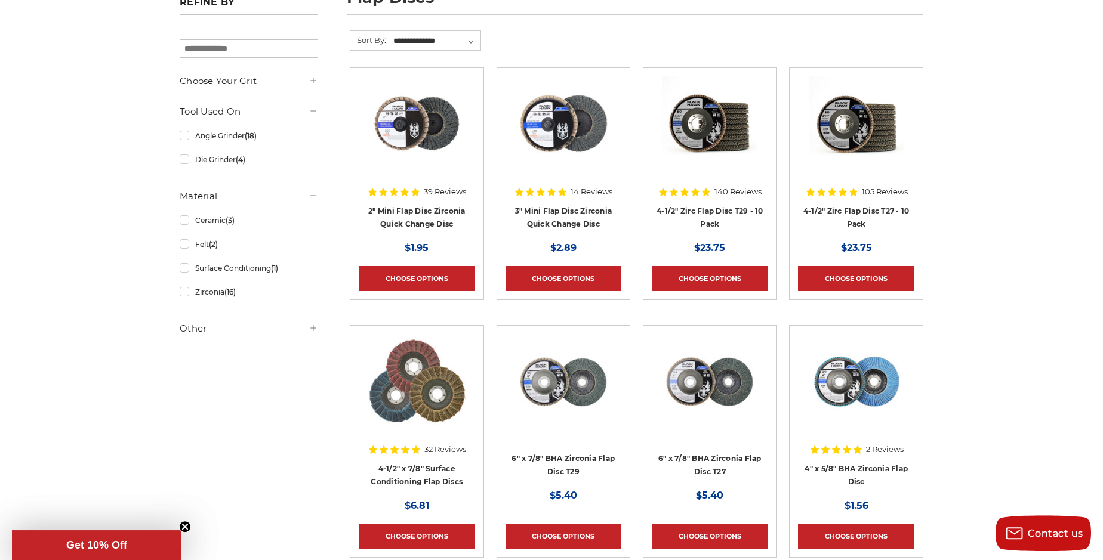
scroll to position [272, 0]
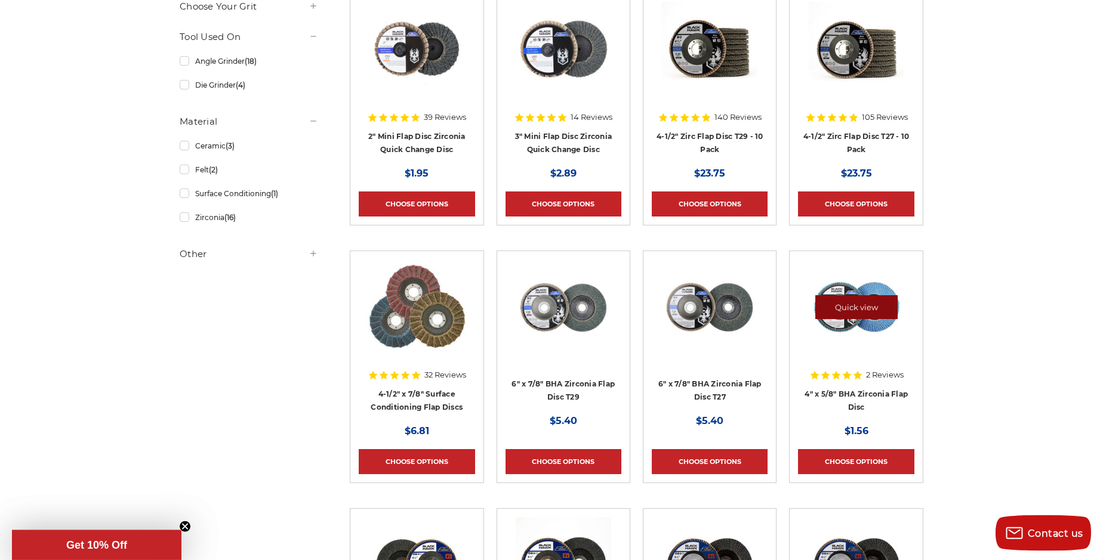
click at [832, 309] on link "Quick view" at bounding box center [856, 307] width 82 height 24
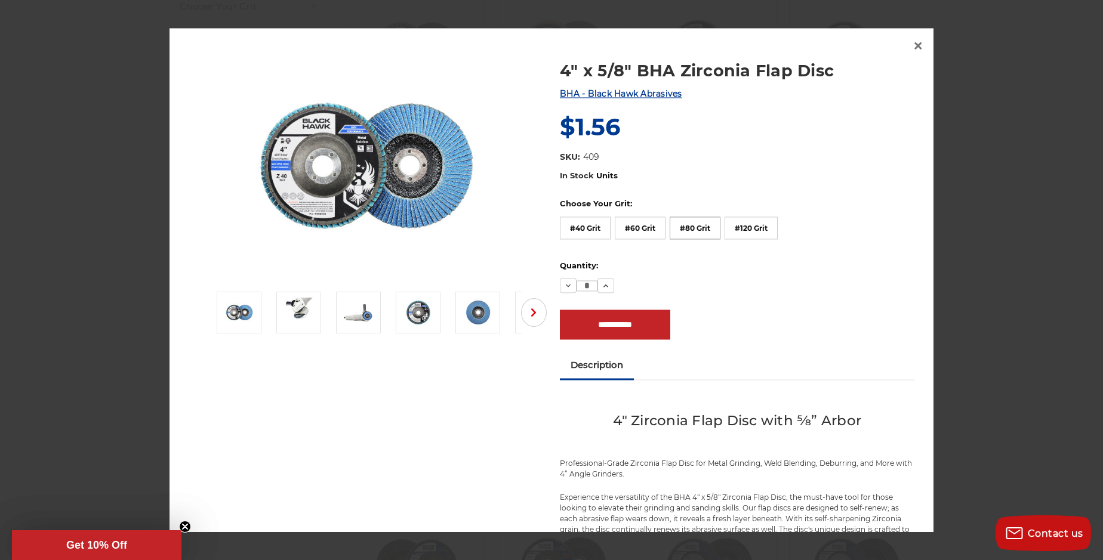
click at [698, 222] on label "#80 Grit" at bounding box center [695, 228] width 51 height 23
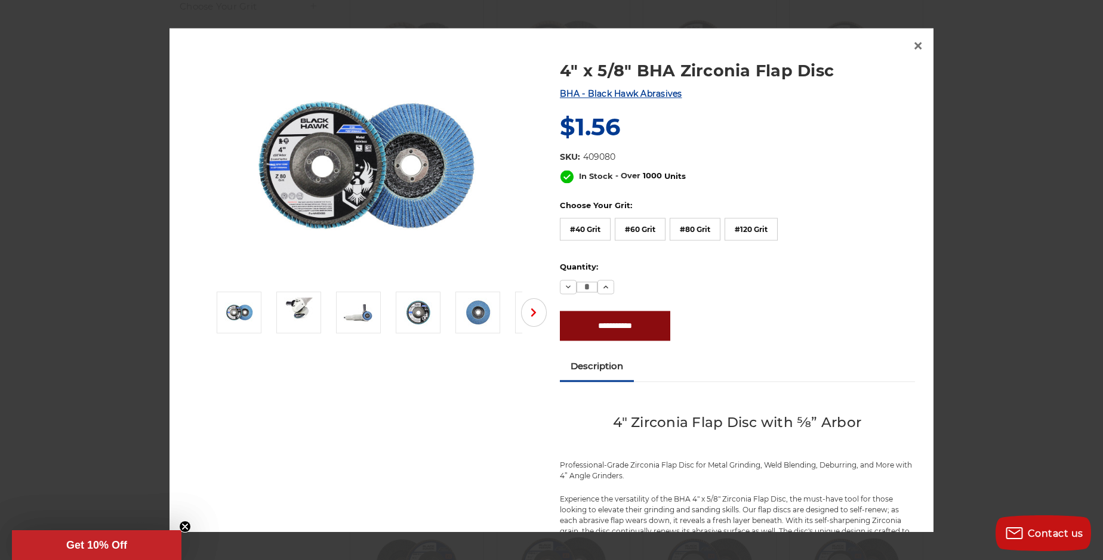
click at [643, 330] on input "**********" at bounding box center [615, 326] width 110 height 30
type input "**********"
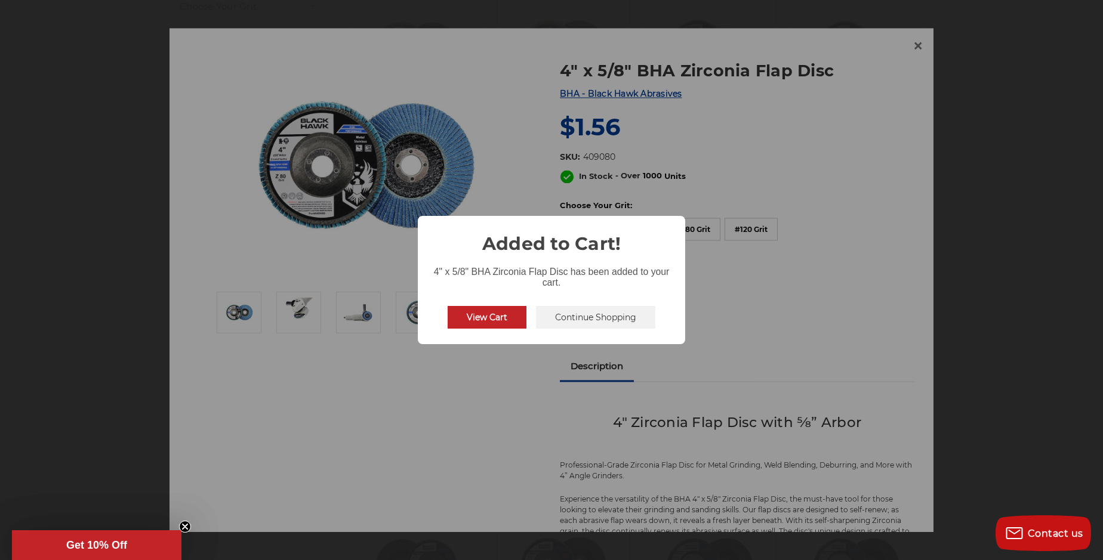
click at [513, 320] on button "View Cart" at bounding box center [487, 317] width 79 height 23
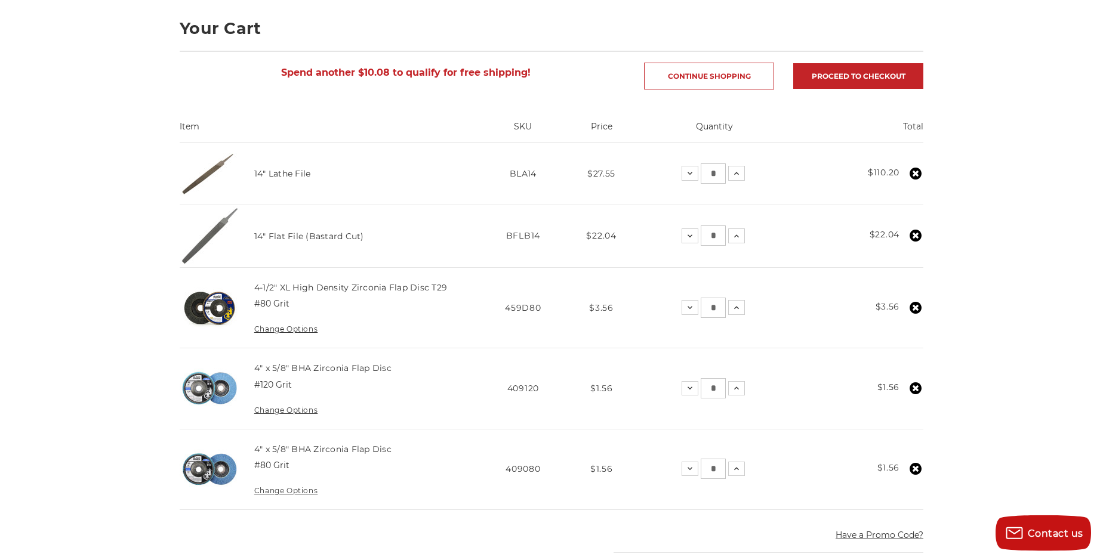
scroll to position [249, 0]
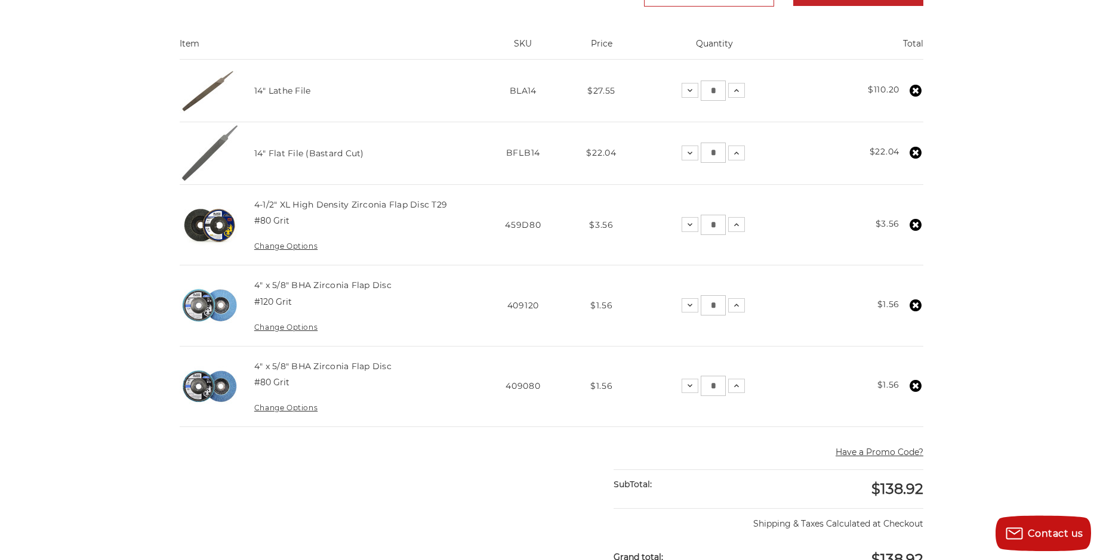
click at [914, 231] on icon at bounding box center [915, 225] width 12 height 12
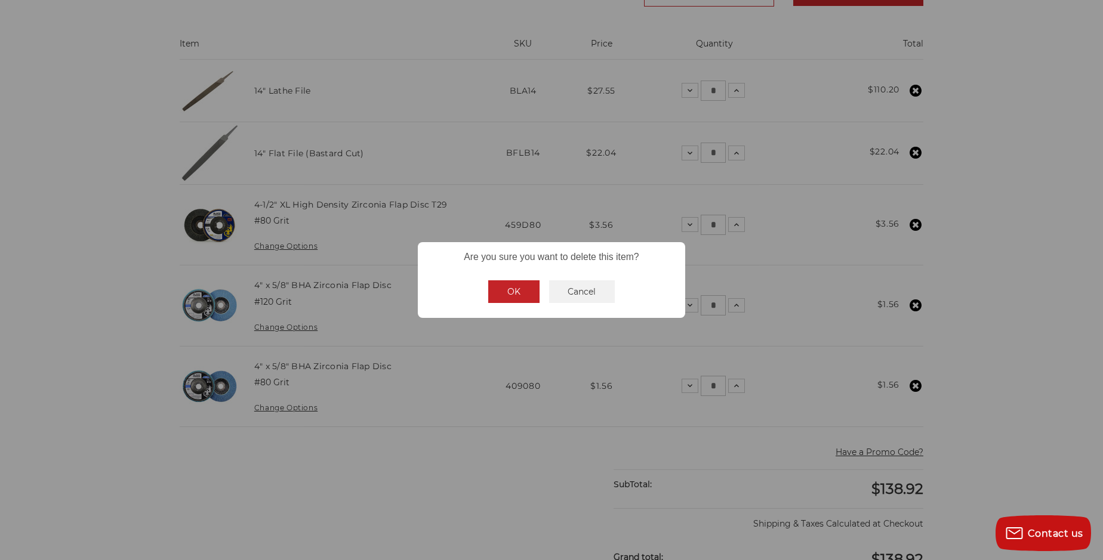
click at [528, 288] on button "OK" at bounding box center [513, 291] width 51 height 23
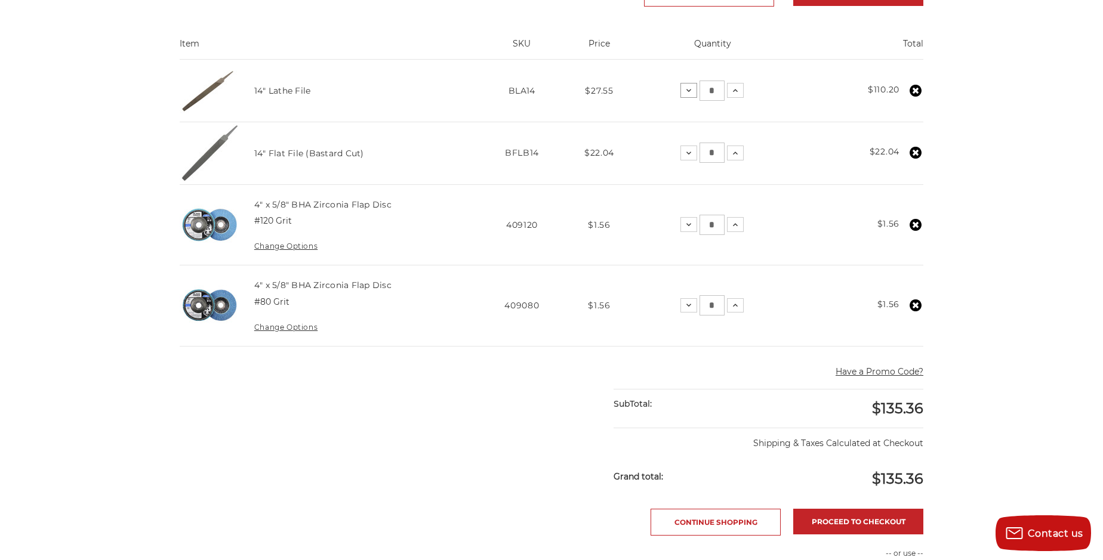
click at [693, 93] on icon at bounding box center [689, 91] width 10 height 10
click at [695, 93] on icon at bounding box center [691, 91] width 10 height 10
click at [742, 225] on icon at bounding box center [737, 225] width 10 height 10
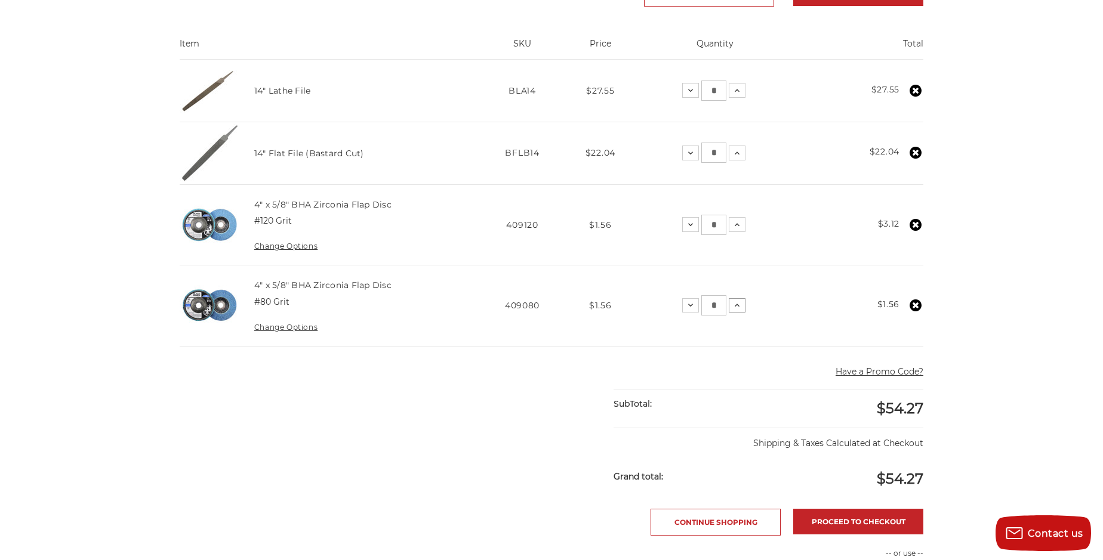
drag, startPoint x: 758, startPoint y: 304, endPoint x: 750, endPoint y: 304, distance: 7.8
click at [742, 304] on icon at bounding box center [737, 306] width 10 height 10
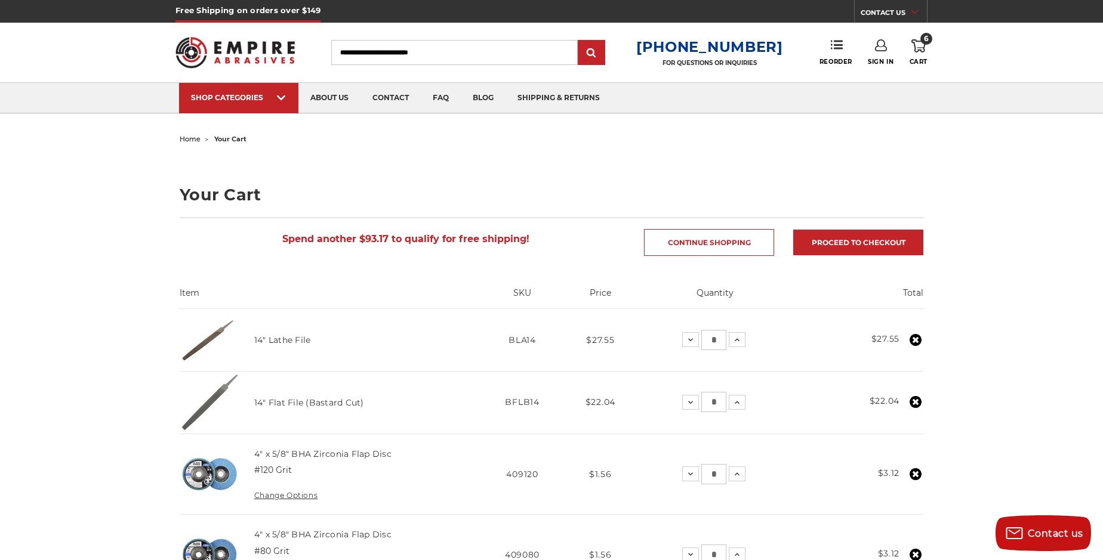
scroll to position [40, 0]
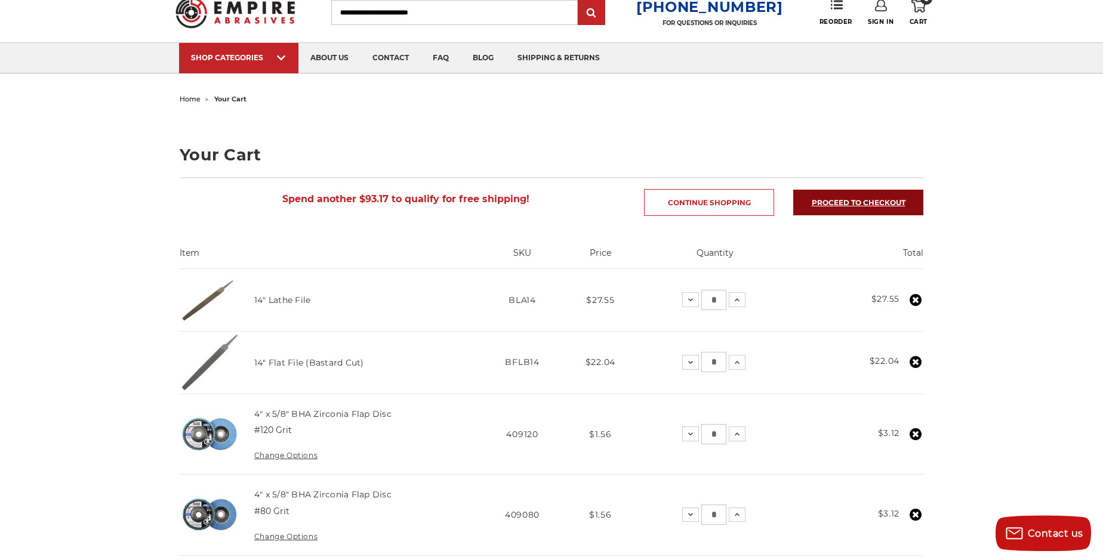
click at [888, 191] on link "Proceed to checkout" at bounding box center [858, 203] width 130 height 26
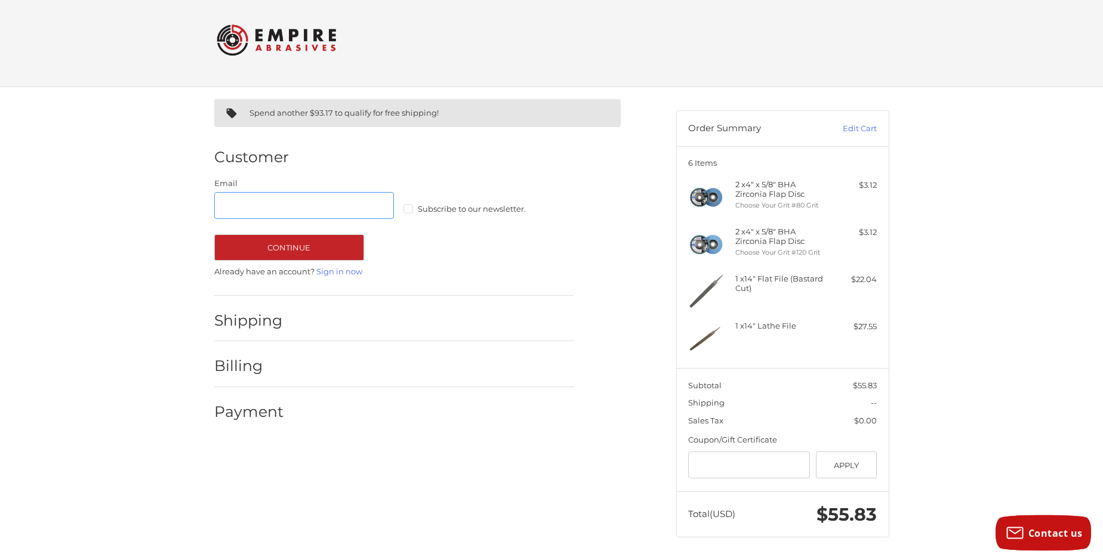
scroll to position [7, 0]
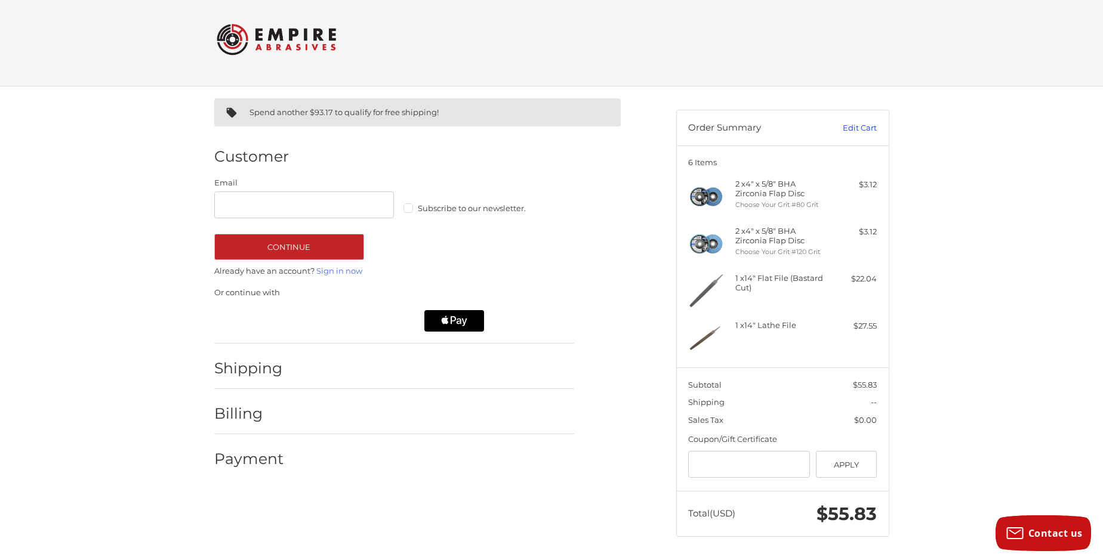
click at [854, 128] on link "Edit Cart" at bounding box center [846, 128] width 60 height 12
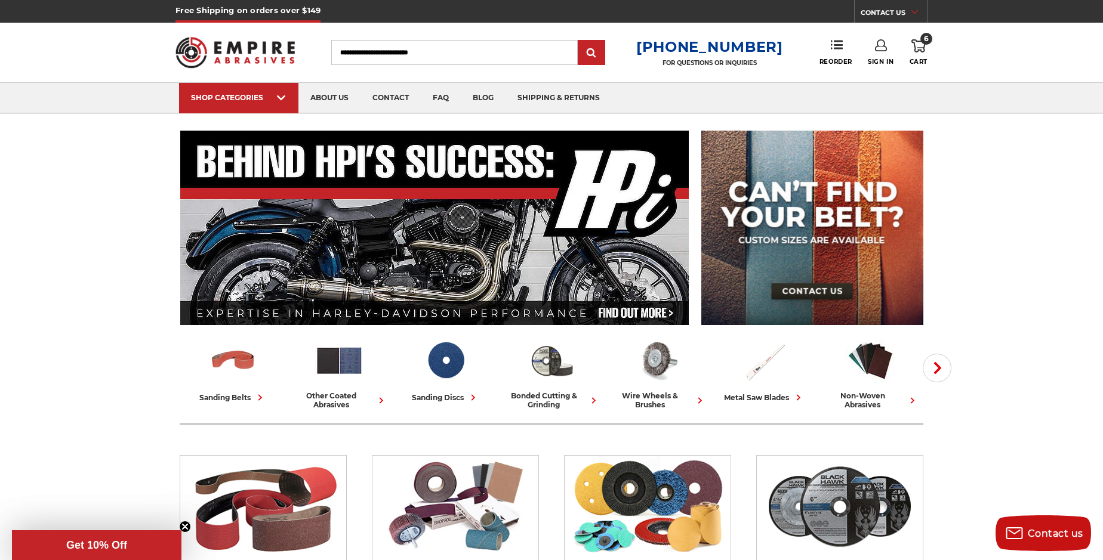
click at [97, 548] on span "Get 10% Off" at bounding box center [96, 545] width 61 height 12
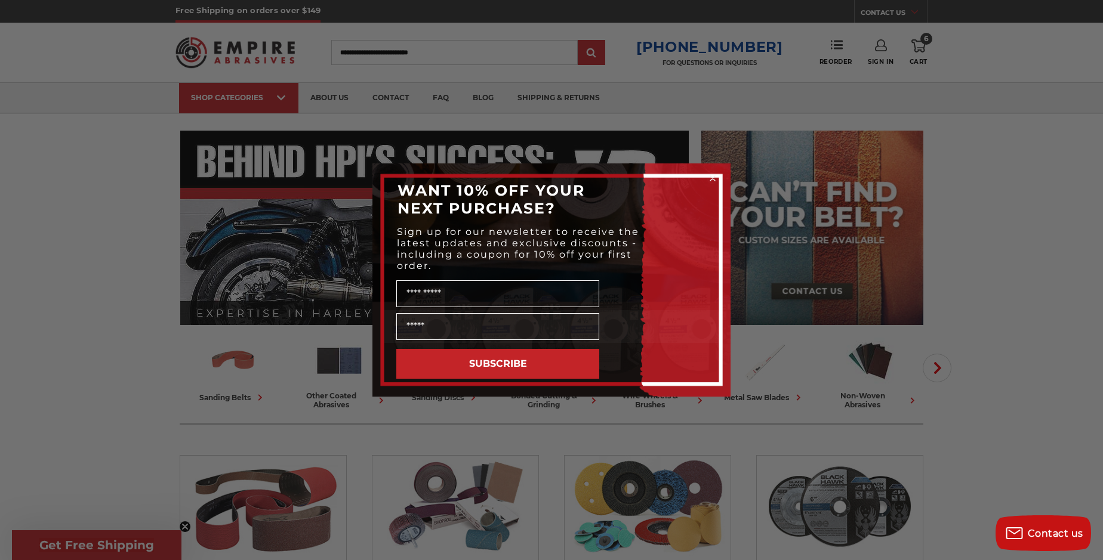
click at [118, 551] on div "Close dialog WANT 10% OFF YOUR NEXT PURCHASE? Sign up for our newsletter to rec…" at bounding box center [551, 280] width 1103 height 560
click at [147, 551] on div "Close dialog WANT 10% OFF YOUR NEXT PURCHASE? Sign up for our newsletter to rec…" at bounding box center [551, 280] width 1103 height 560
click at [115, 549] on div "Close dialog WANT 10% OFF YOUR NEXT PURCHASE? Sign up for our newsletter to rec…" at bounding box center [551, 280] width 1103 height 560
click at [456, 291] on input "Name" at bounding box center [497, 293] width 203 height 27
type input "**********"
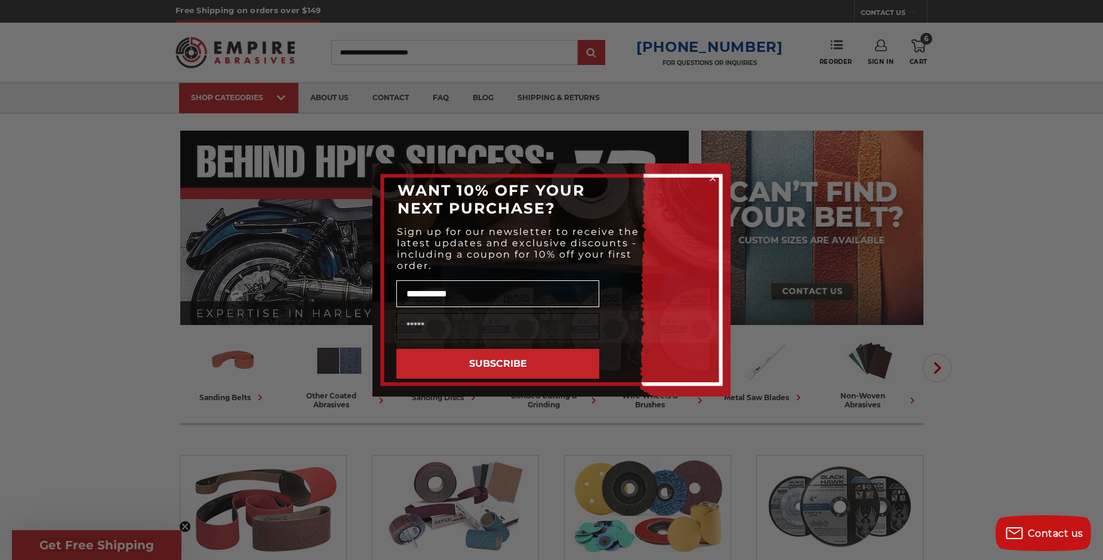
click at [473, 334] on input "Email" at bounding box center [497, 326] width 203 height 27
type input "**********"
click at [462, 366] on button "SUBSCRIBE" at bounding box center [497, 364] width 203 height 30
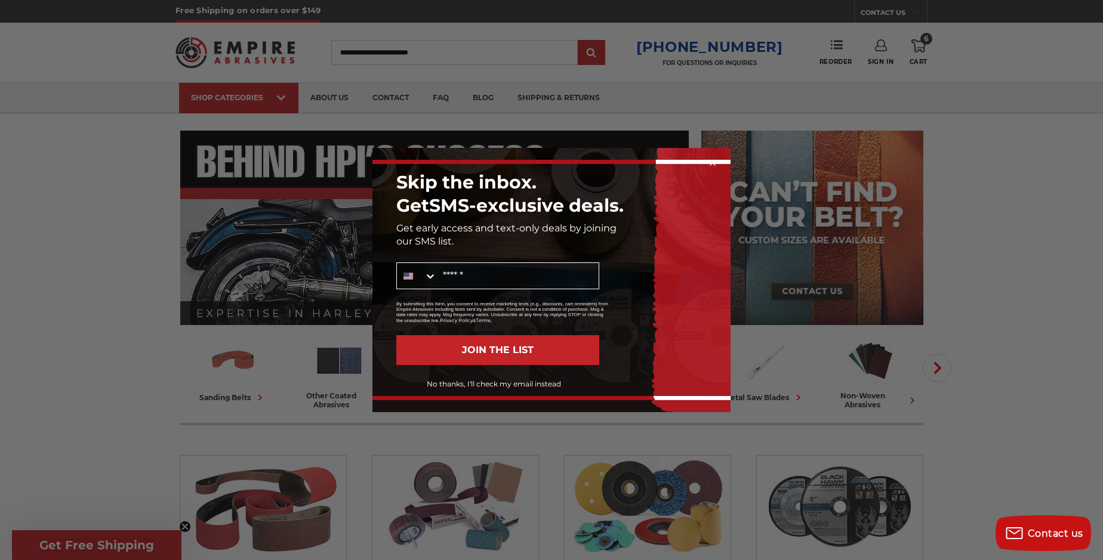
click at [489, 382] on button "No thanks, I'll check my email instead" at bounding box center [493, 384] width 211 height 20
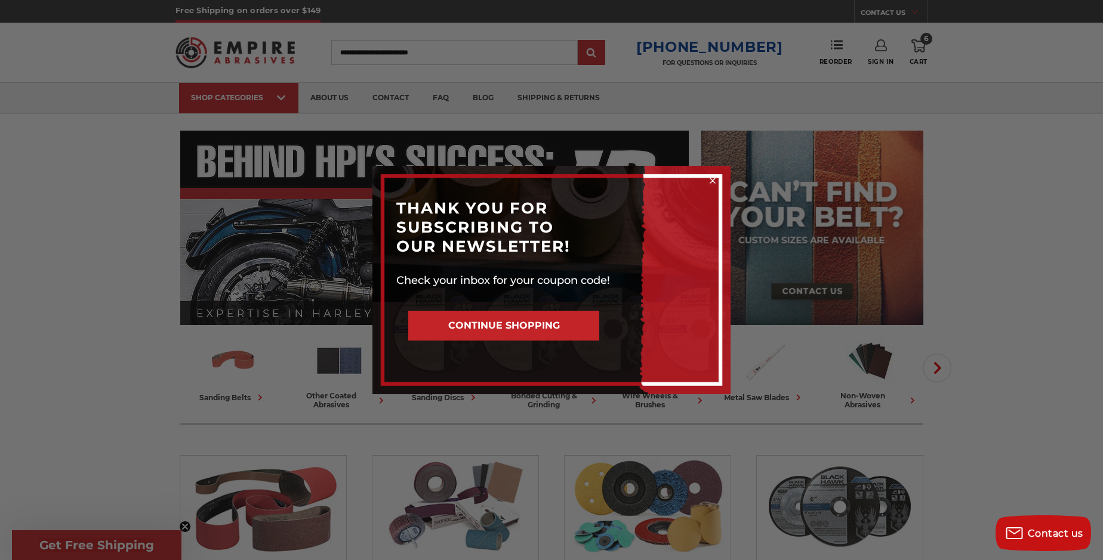
click at [489, 329] on button "CONTINUE SHOPPING" at bounding box center [503, 326] width 191 height 30
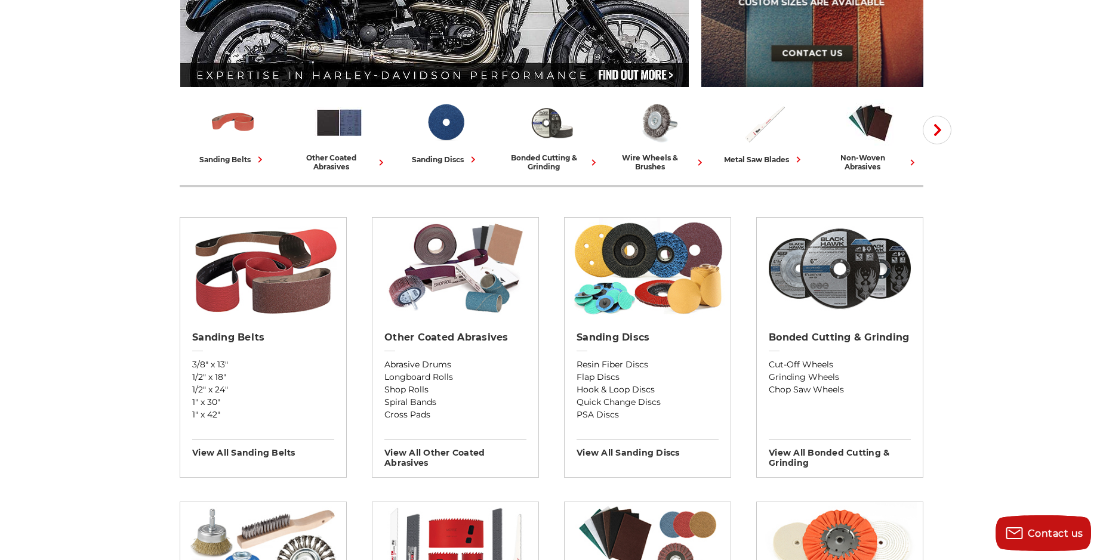
scroll to position [242, 0]
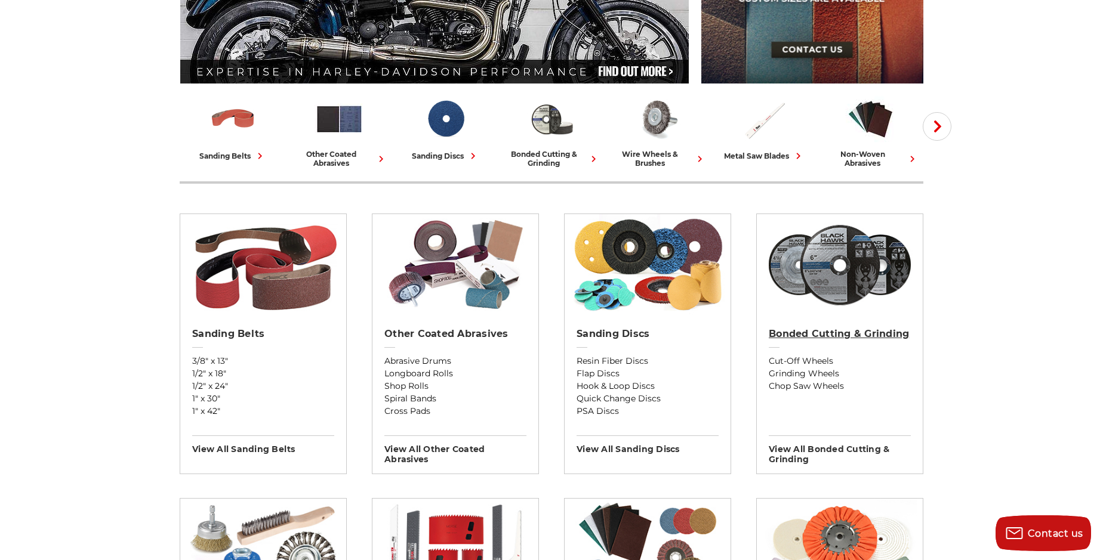
click at [820, 334] on h2 "Bonded Cutting & Grinding" at bounding box center [840, 334] width 142 height 12
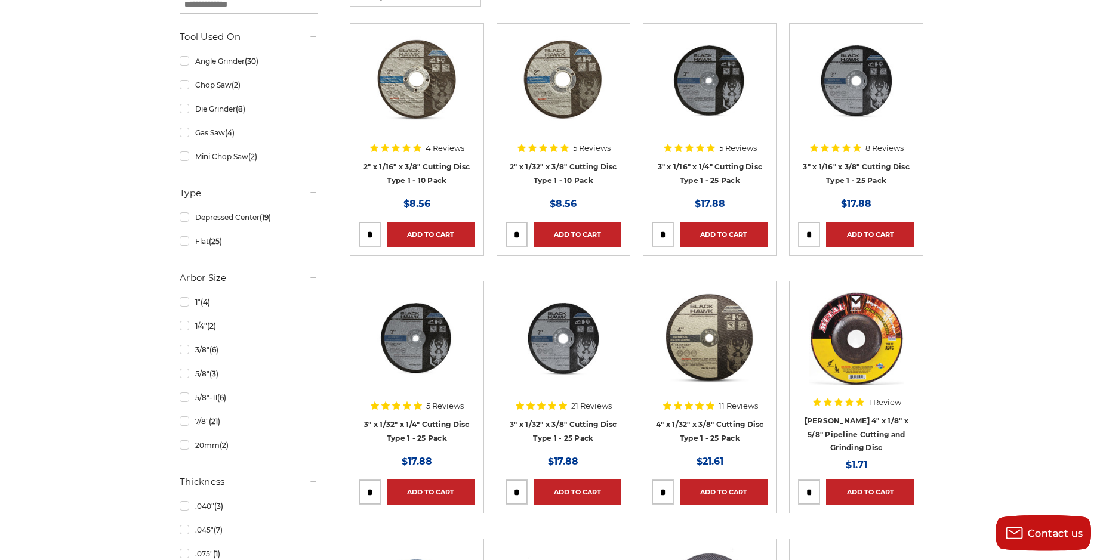
scroll to position [356, 0]
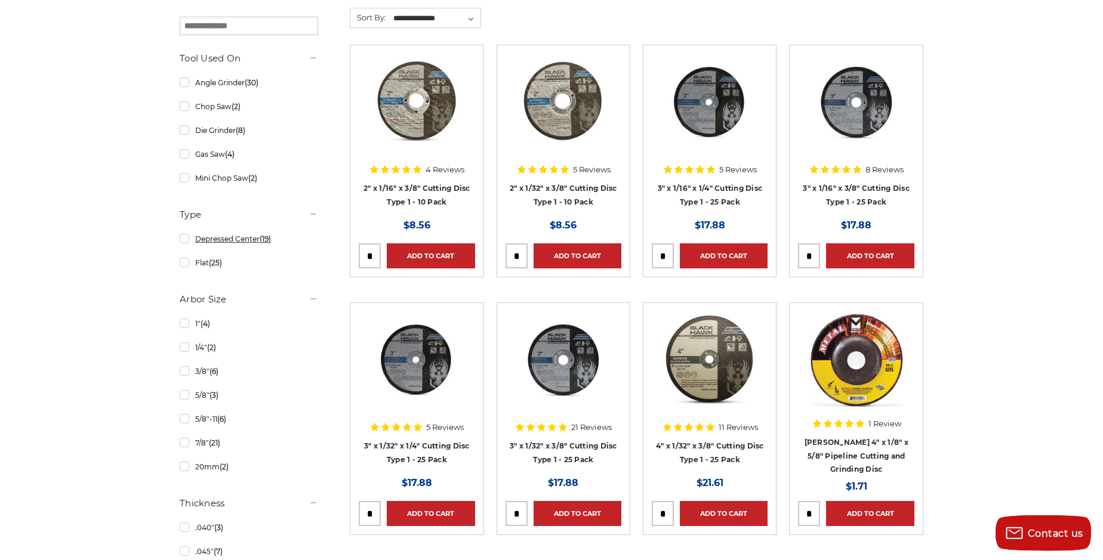
click at [206, 241] on link "Depressed Center (19)" at bounding box center [249, 239] width 138 height 21
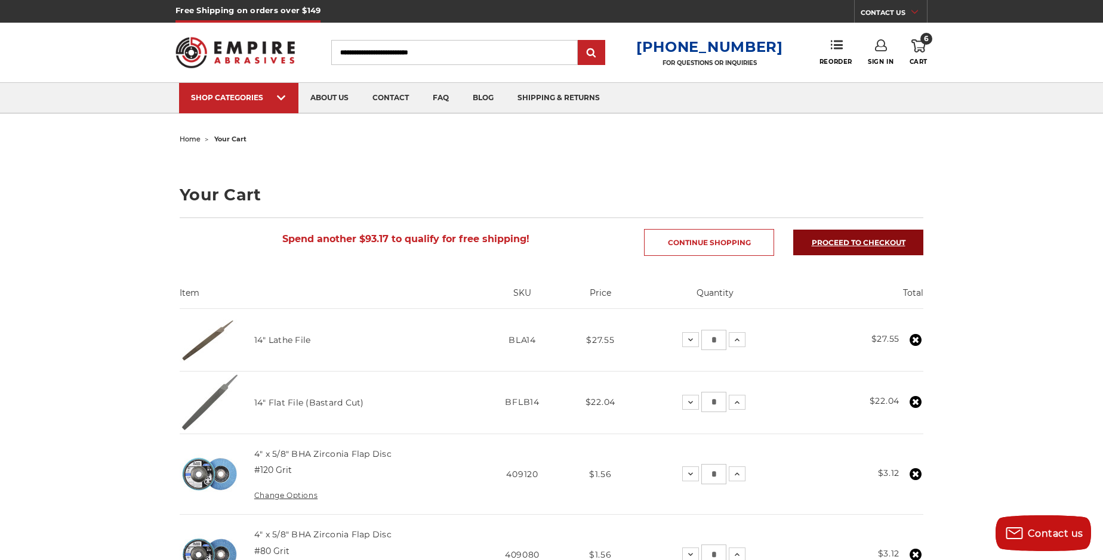
click at [881, 243] on link "Proceed to checkout" at bounding box center [858, 243] width 130 height 26
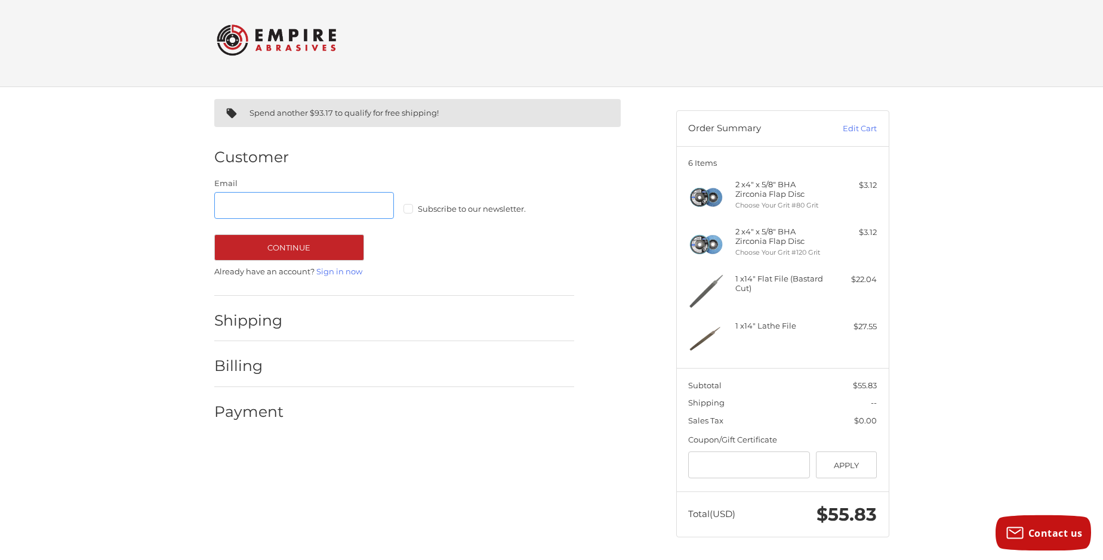
scroll to position [7, 0]
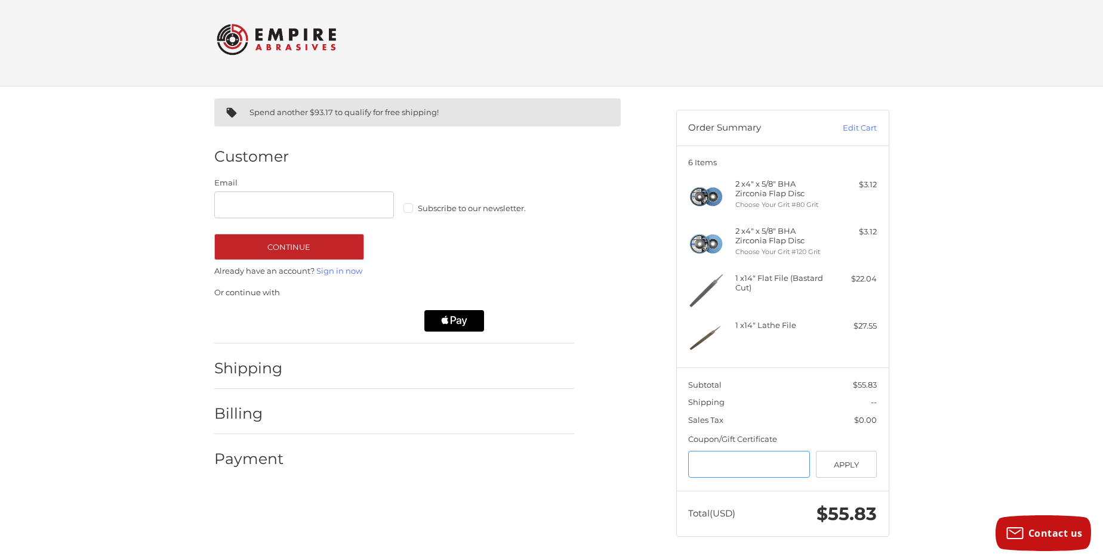
paste input "**********"
click at [838, 465] on button "Apply" at bounding box center [845, 464] width 61 height 27
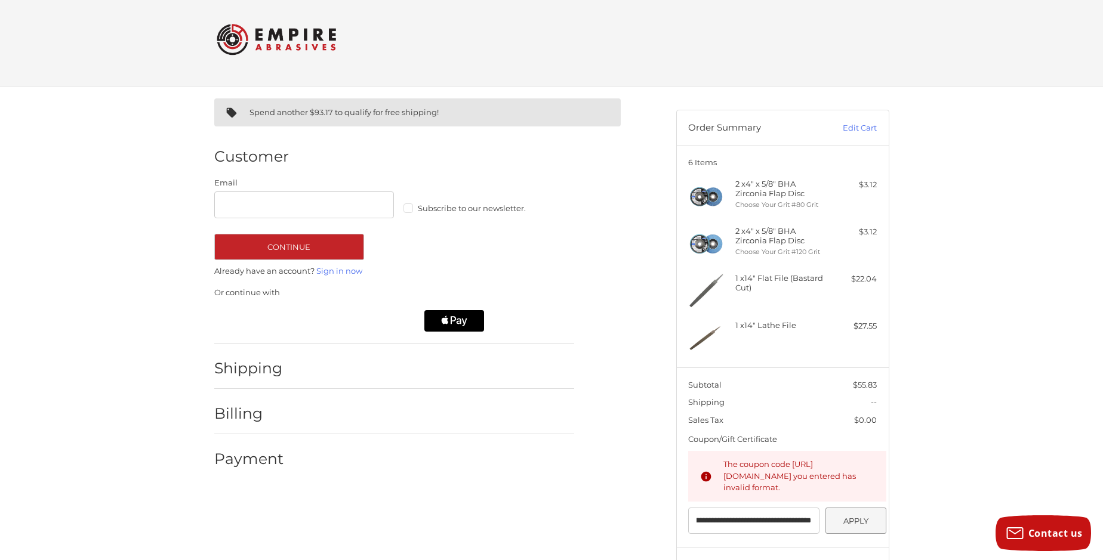
scroll to position [0, 127]
click at [781, 533] on input "**********" at bounding box center [753, 521] width 131 height 27
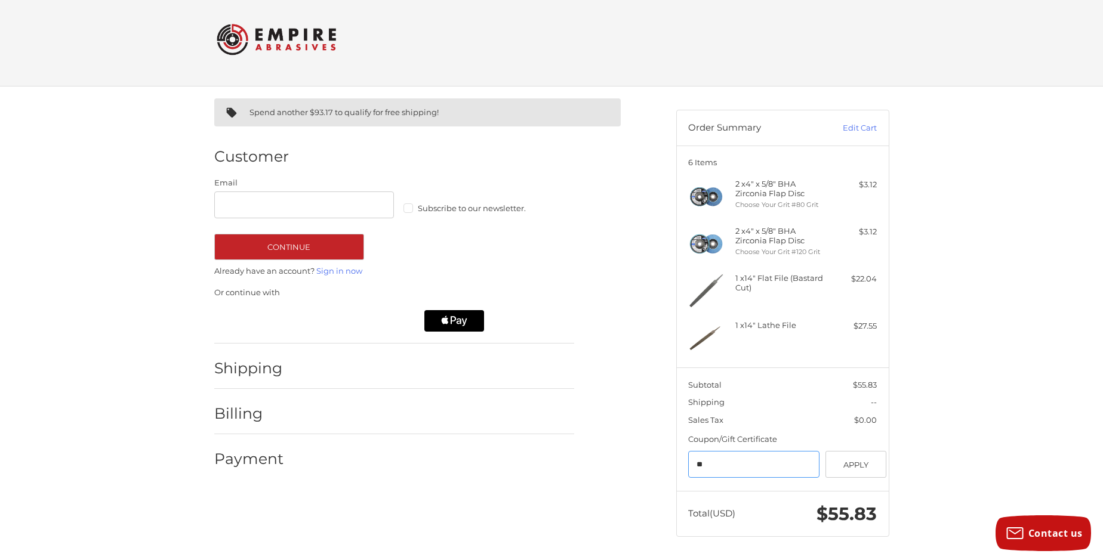
scroll to position [0, 0]
type input "*********"
click at [837, 463] on button "Apply" at bounding box center [845, 464] width 61 height 27
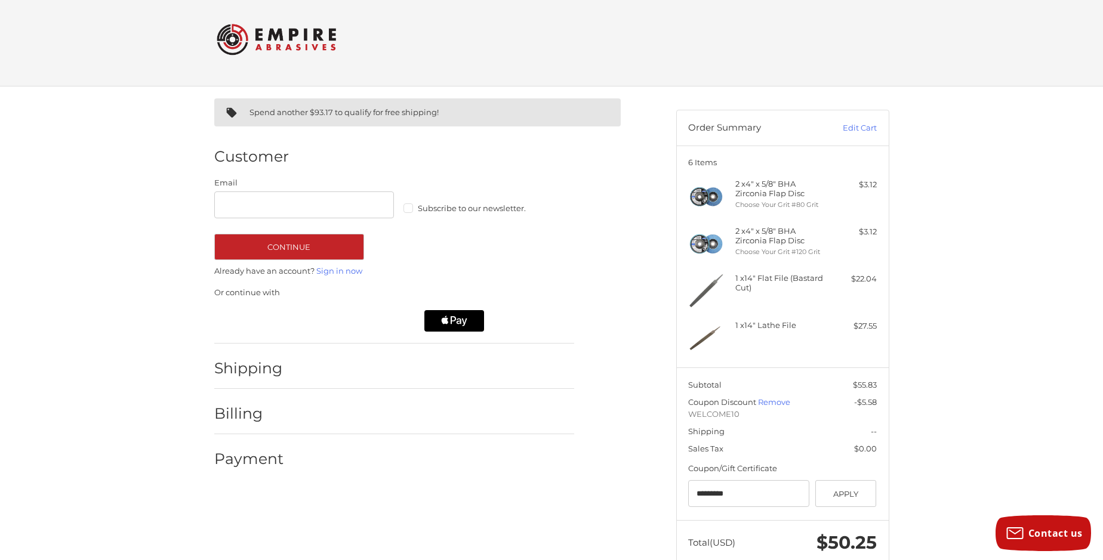
scroll to position [36, 0]
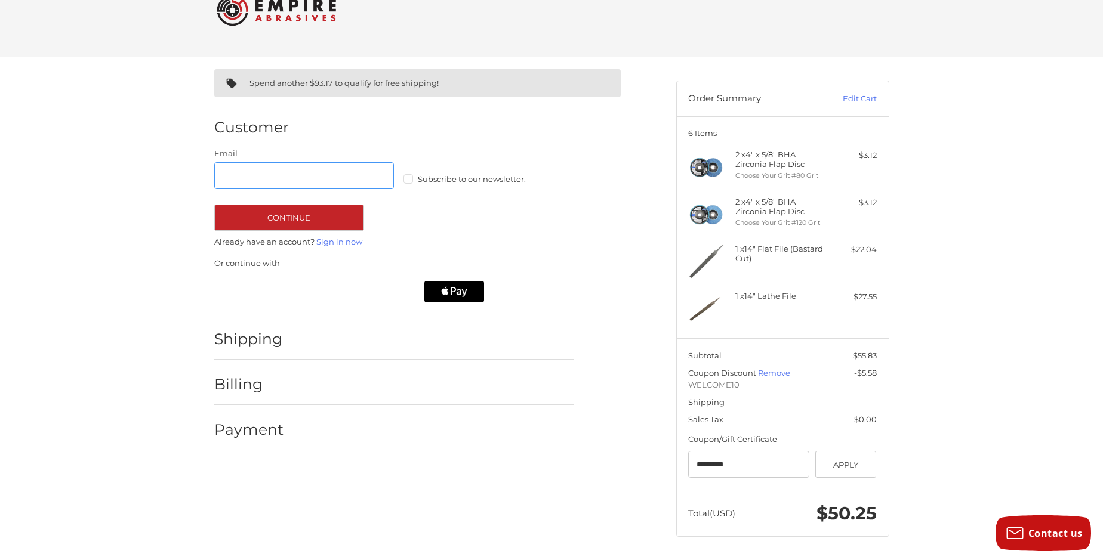
click at [318, 178] on input "Email" at bounding box center [304, 175] width 180 height 27
type input "**********"
click at [411, 183] on label "Subscribe to our newsletter." at bounding box center [493, 179] width 180 height 10
click at [340, 209] on button "Continue" at bounding box center [289, 218] width 150 height 26
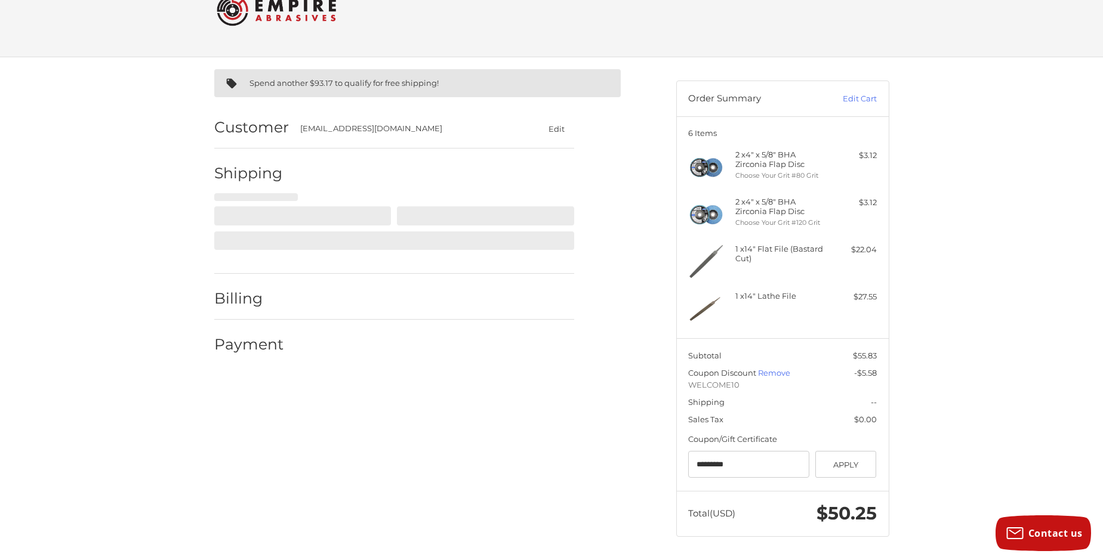
select select "**"
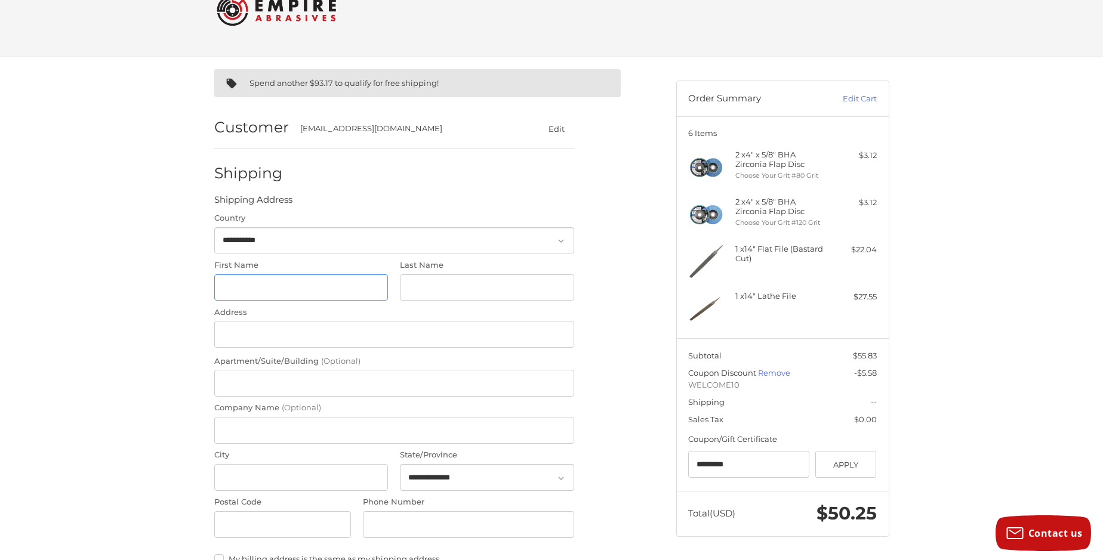
click at [322, 291] on input "First Name" at bounding box center [301, 287] width 174 height 27
type input "**********"
type input "*********"
type input "**********"
type input "*********"
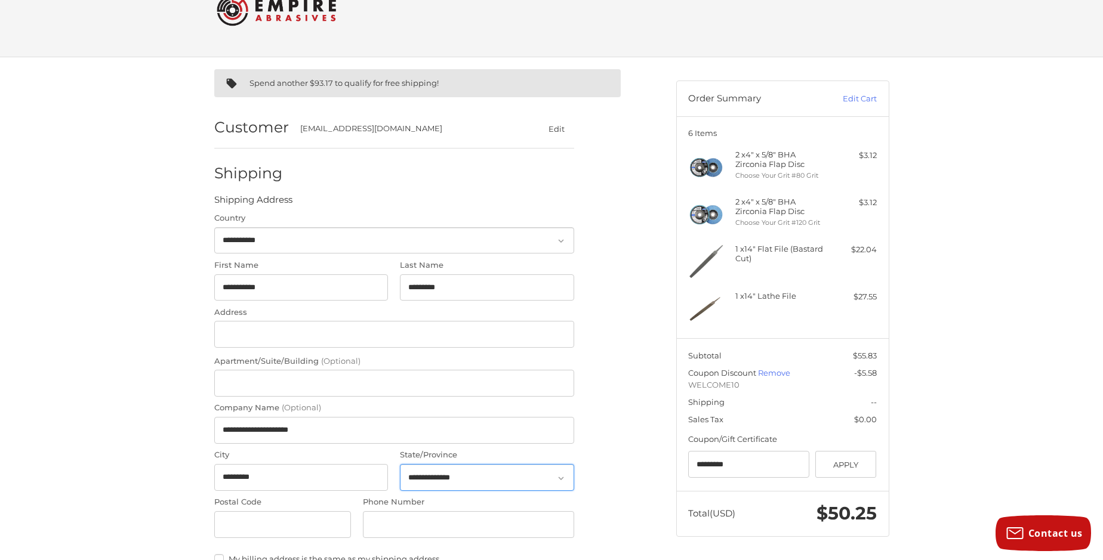
select select "**"
type input "*****"
type input "**********"
click at [325, 431] on input "**********" at bounding box center [394, 430] width 360 height 27
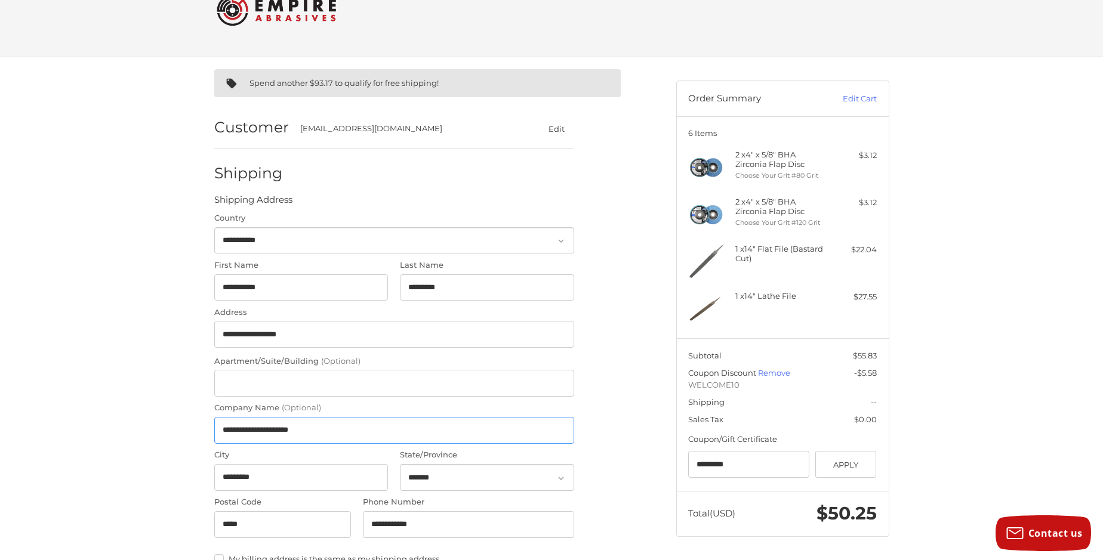
click at [325, 431] on input "**********" at bounding box center [394, 430] width 360 height 27
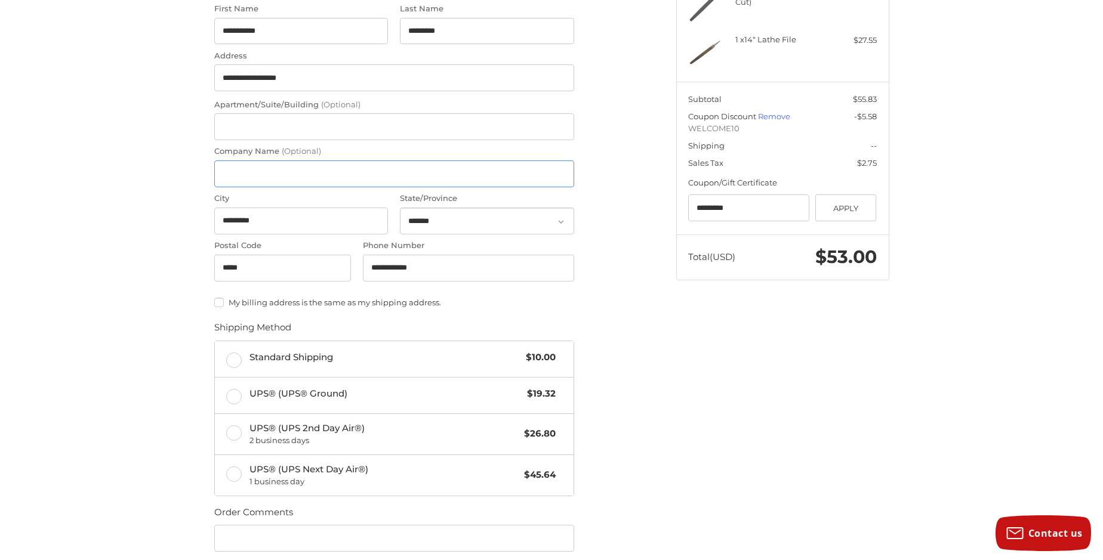
scroll to position [298, 0]
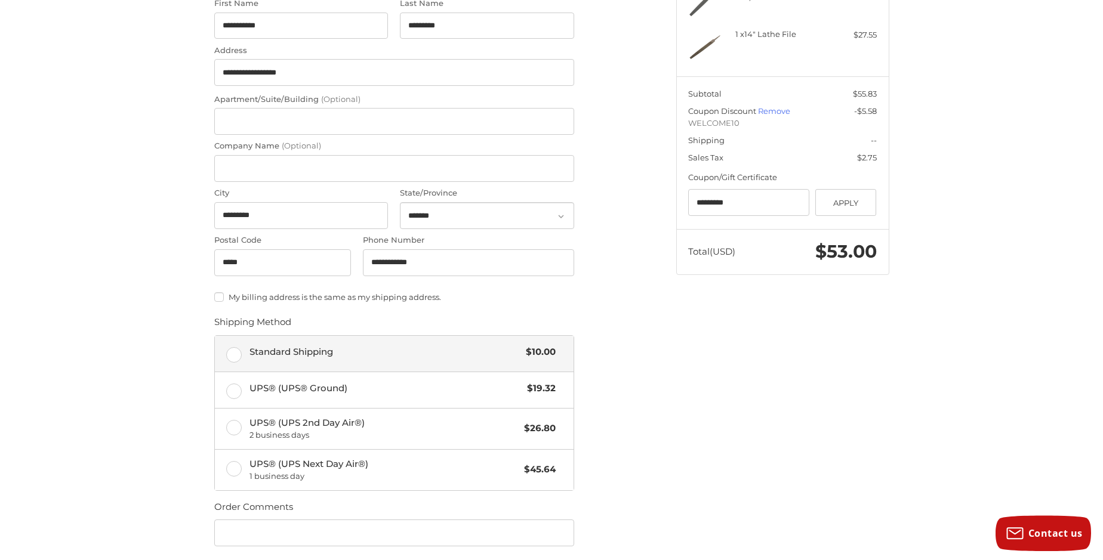
click at [229, 351] on label "Standard Shipping $10.00" at bounding box center [394, 354] width 359 height 36
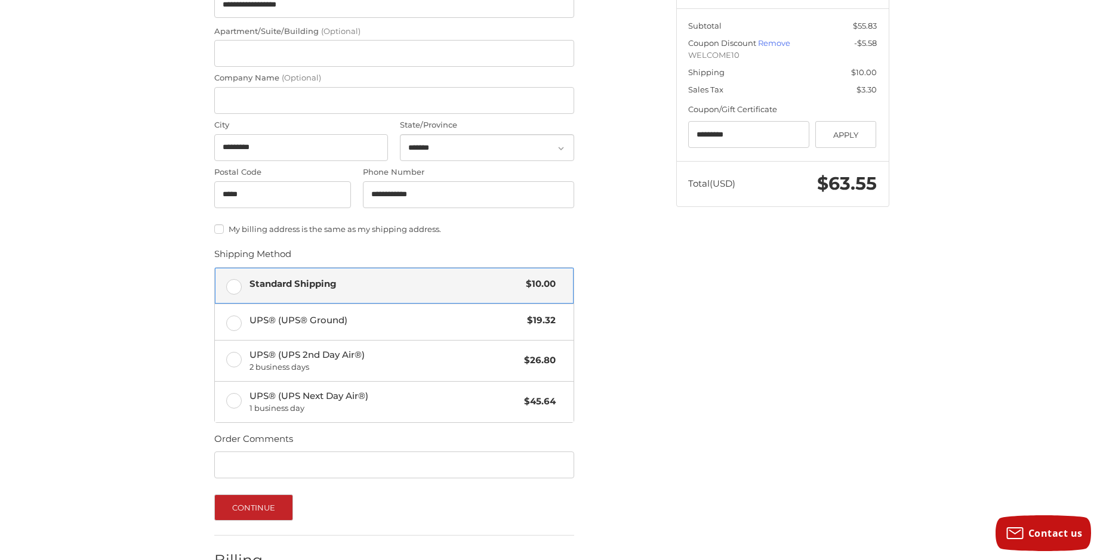
scroll to position [369, 0]
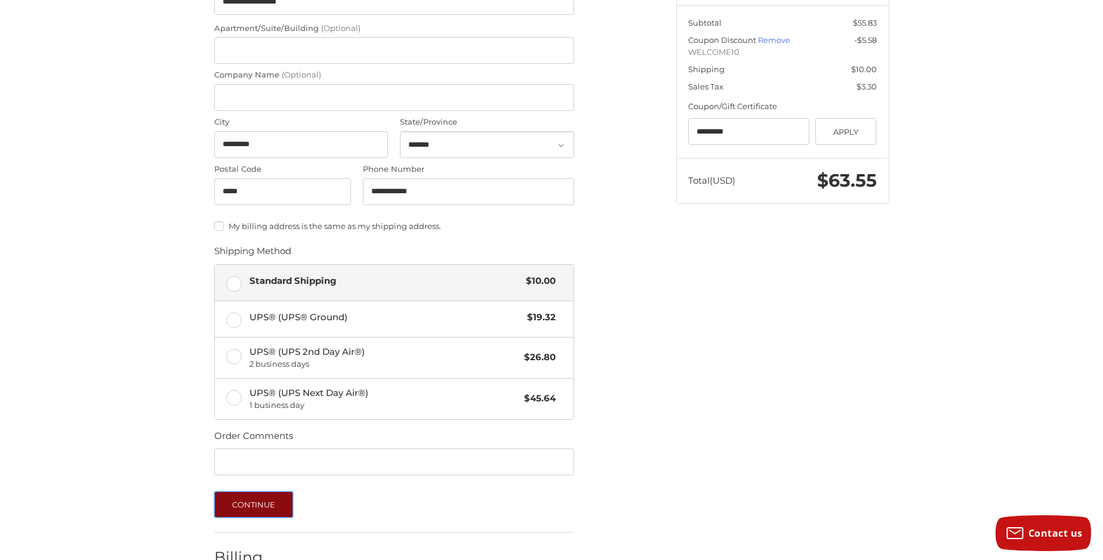
click at [259, 514] on button "Continue" at bounding box center [253, 505] width 79 height 26
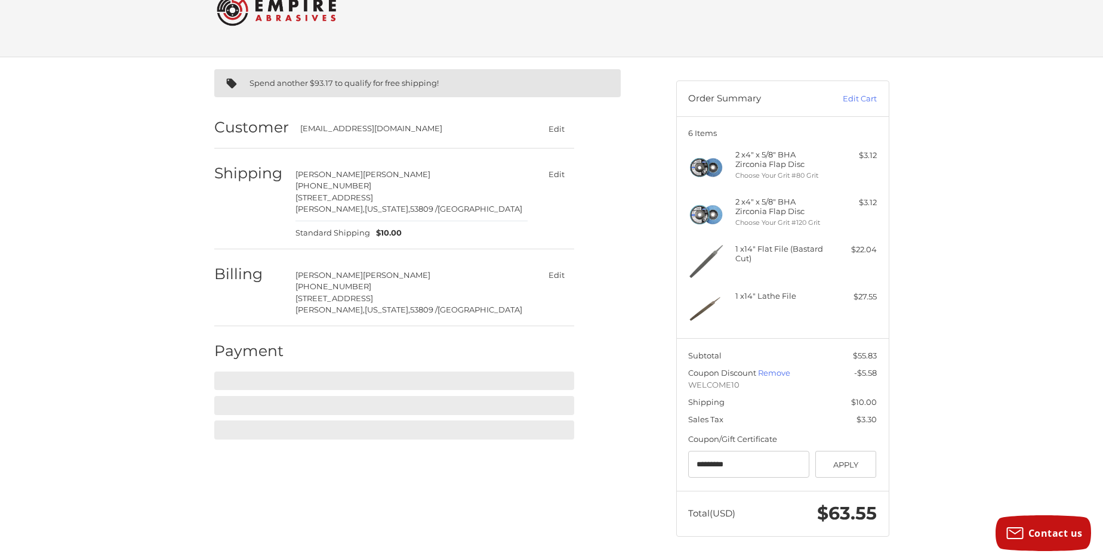
scroll to position [36, 0]
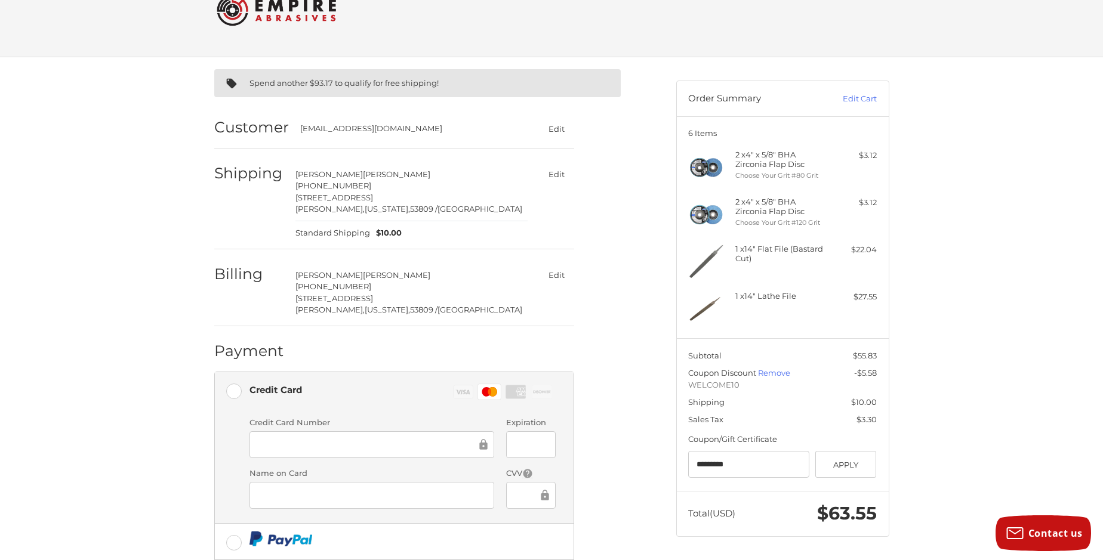
click at [514, 490] on div at bounding box center [531, 495] width 50 height 27
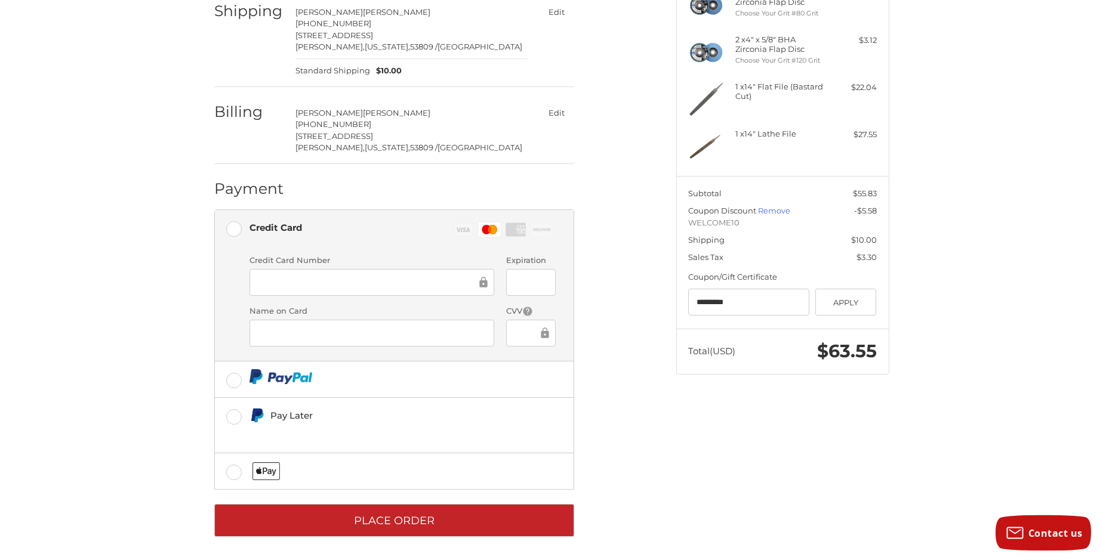
scroll to position [203, 0]
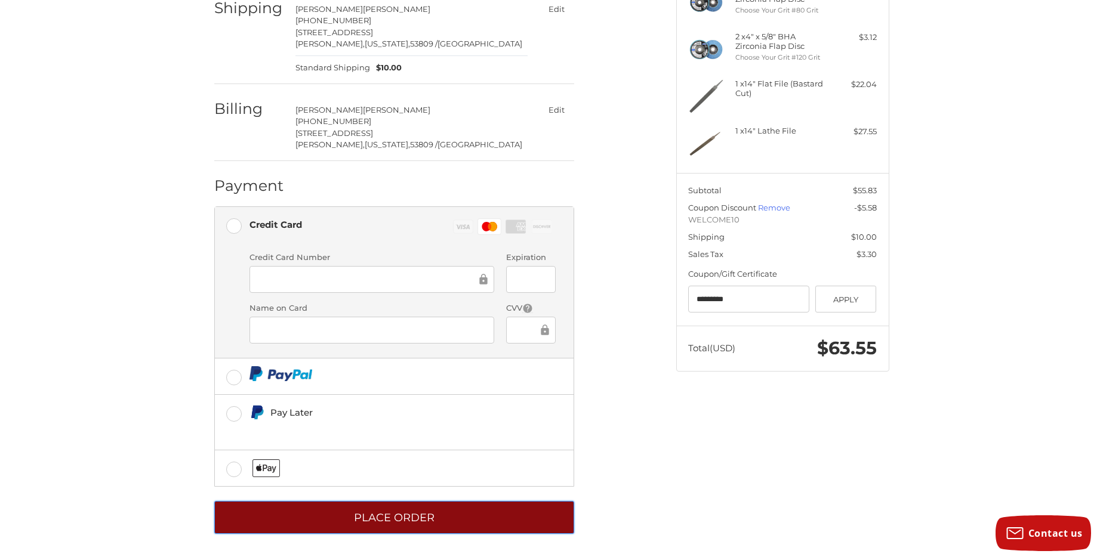
click at [508, 513] on button "Place Order" at bounding box center [394, 517] width 360 height 33
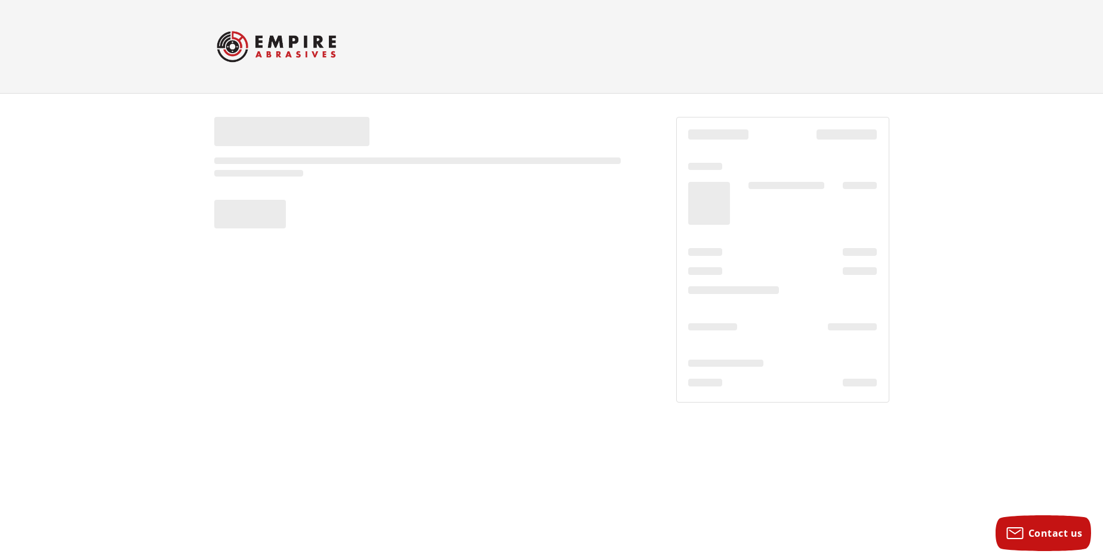
scroll to position [0, 0]
